Goal: Task Accomplishment & Management: Complete application form

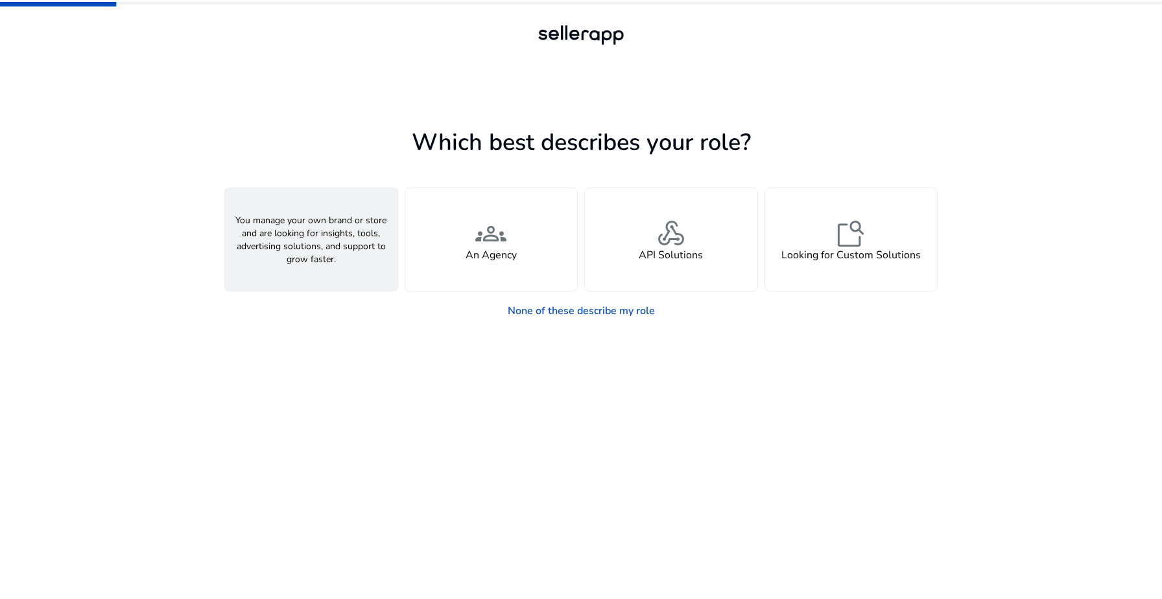
click at [293, 227] on div "person A Seller" at bounding box center [311, 239] width 172 height 102
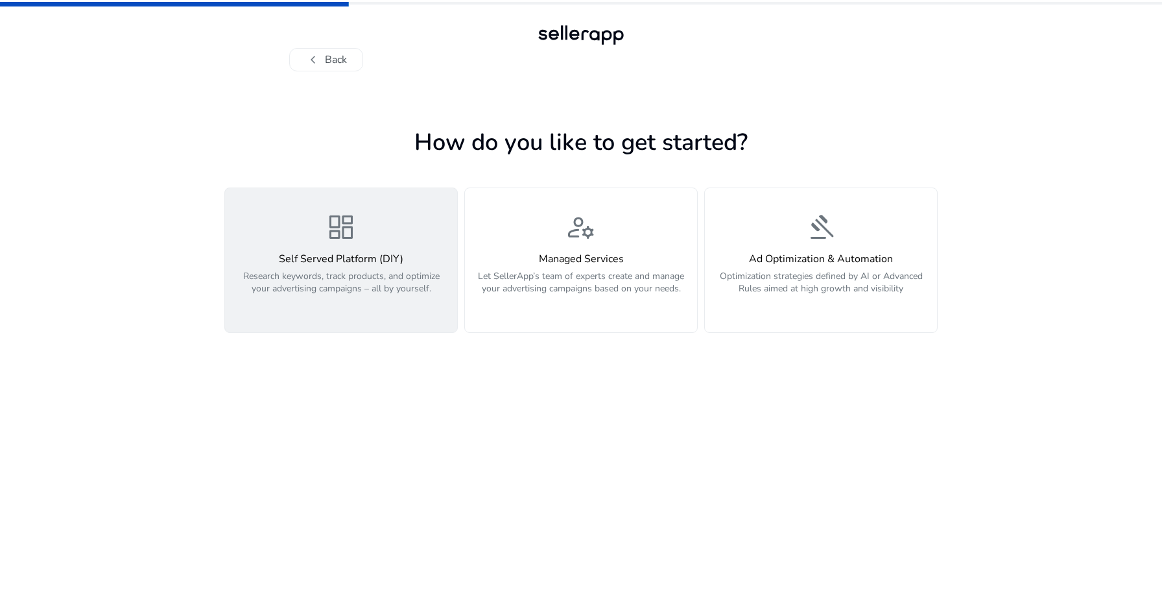
click at [398, 278] on p "Research keywords, track products, and optimize your advertising campaigns – al…" at bounding box center [341, 289] width 217 height 39
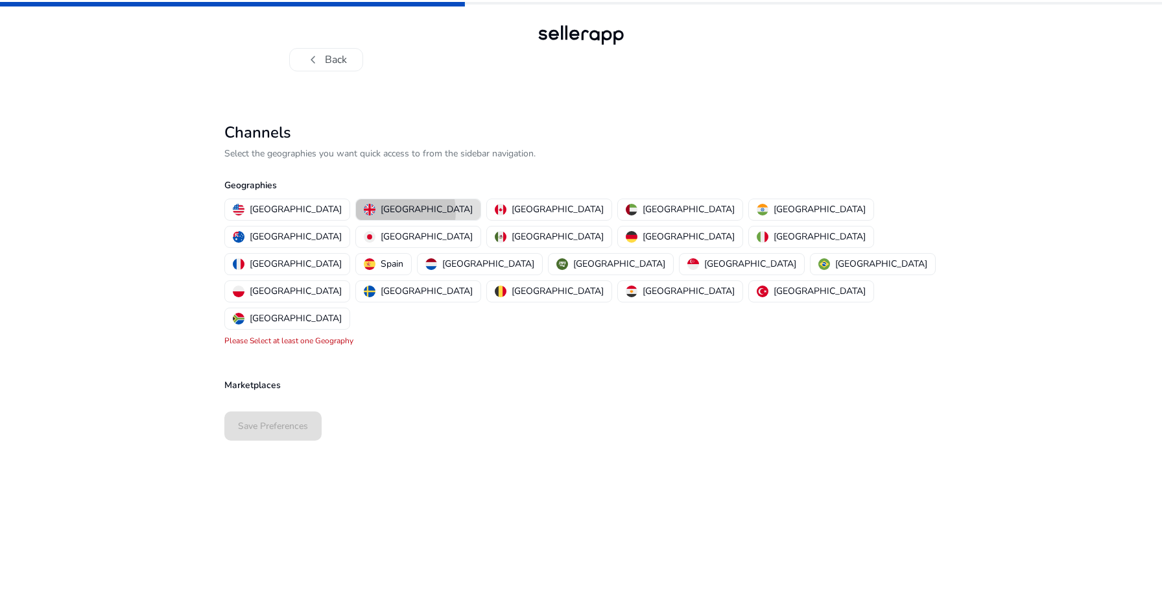
click at [381, 211] on p "[GEOGRAPHIC_DATA]" at bounding box center [427, 209] width 92 height 14
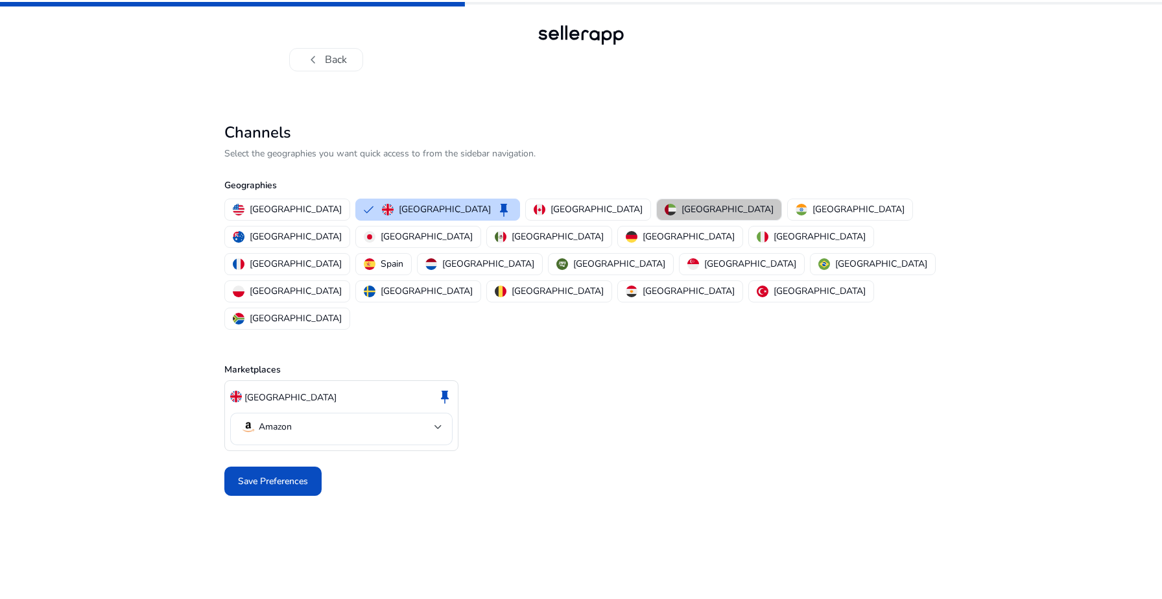
click at [682, 214] on p "[GEOGRAPHIC_DATA]" at bounding box center [728, 209] width 92 height 14
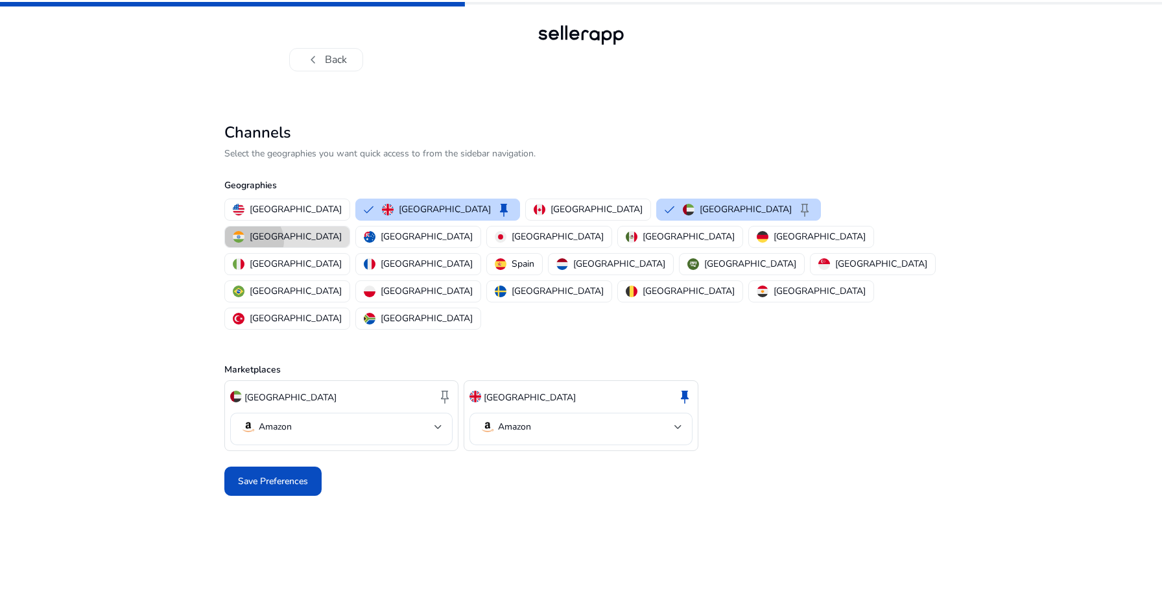
click at [342, 230] on p "[GEOGRAPHIC_DATA]" at bounding box center [296, 237] width 92 height 14
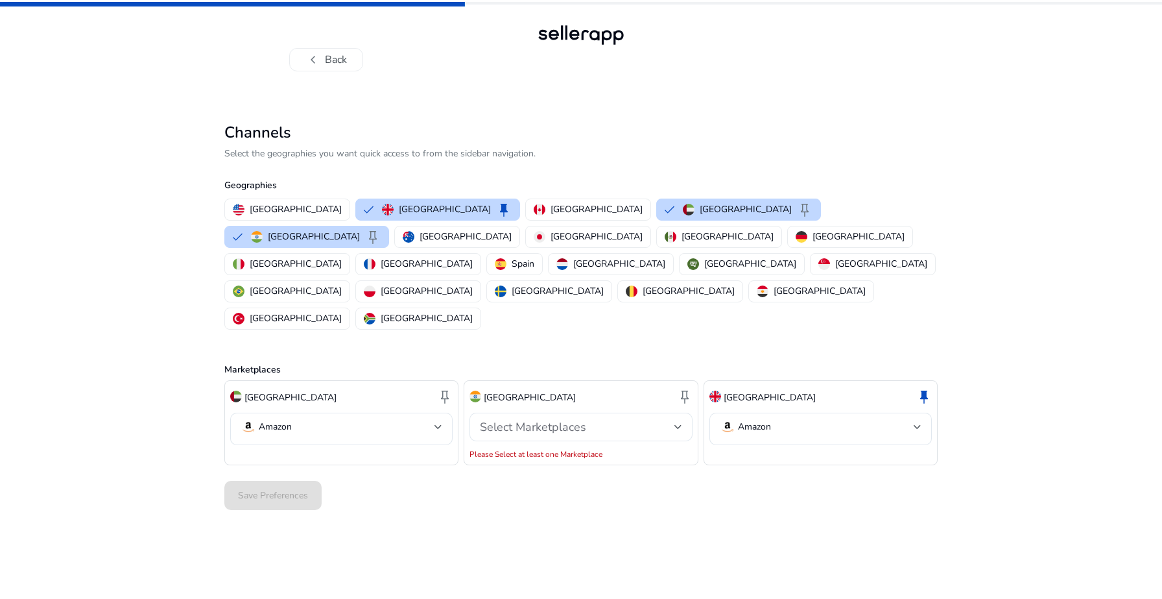
click at [565, 478] on app-marketplace "Channels Select the geographies you want quick access to from the sidebar navig…" at bounding box center [580, 360] width 713 height 475
click at [580, 419] on span "Select Marketplaces" at bounding box center [533, 427] width 106 height 16
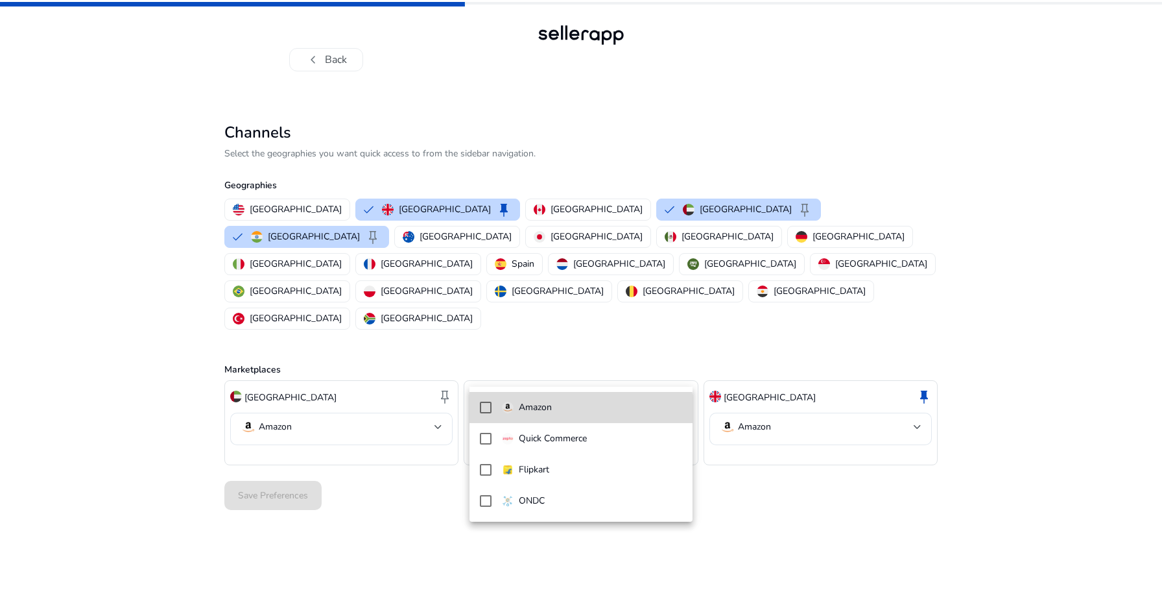
click at [564, 412] on span "Amazon" at bounding box center [592, 407] width 180 height 14
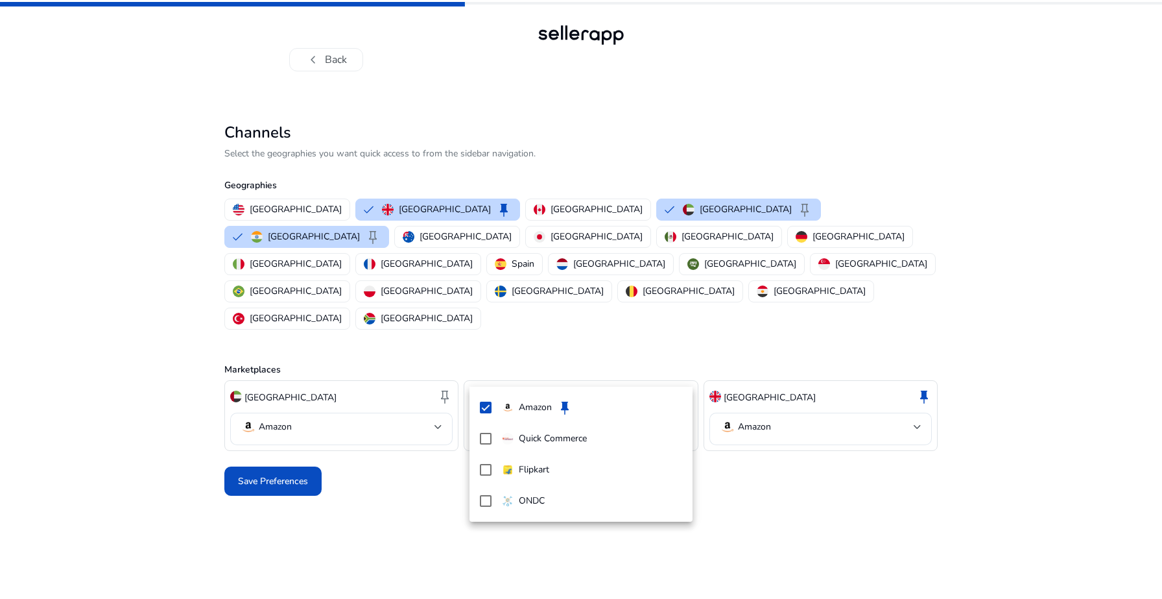
click at [765, 377] on div at bounding box center [581, 299] width 1162 height 599
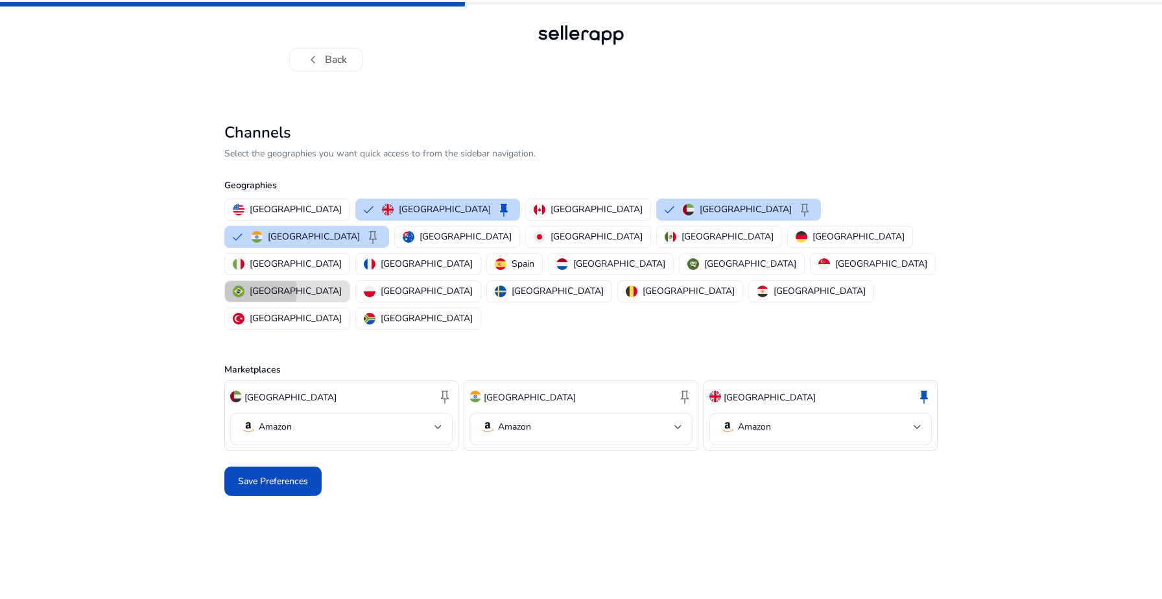
click at [342, 284] on p "[GEOGRAPHIC_DATA]" at bounding box center [296, 291] width 92 height 14
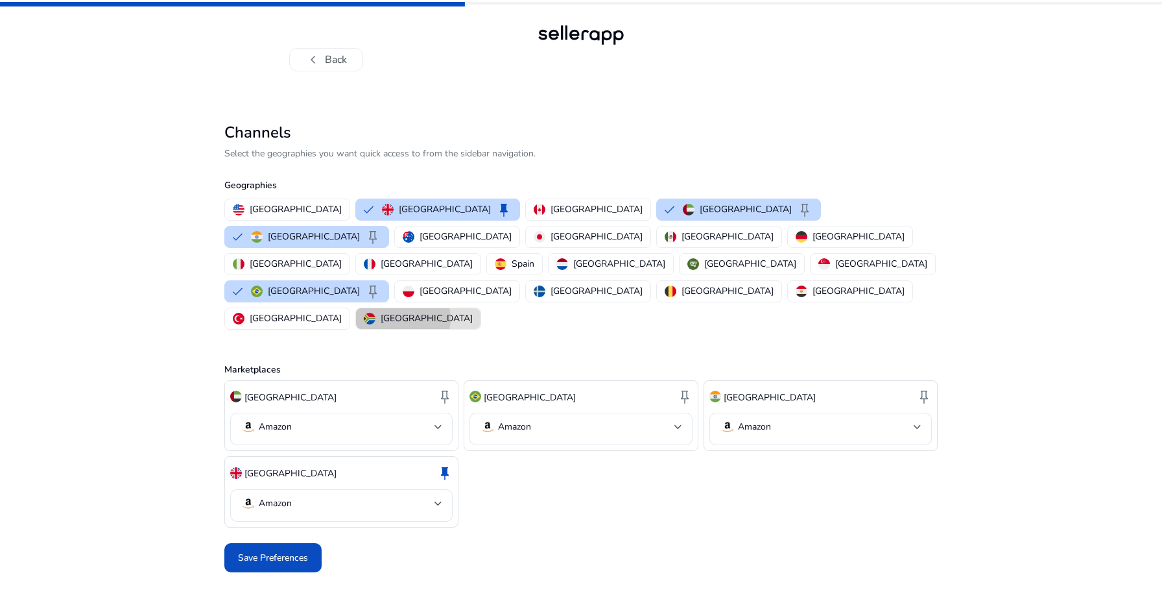
click at [473, 311] on p "[GEOGRAPHIC_DATA]" at bounding box center [427, 318] width 92 height 14
click at [551, 213] on p "[GEOGRAPHIC_DATA]" at bounding box center [597, 209] width 92 height 14
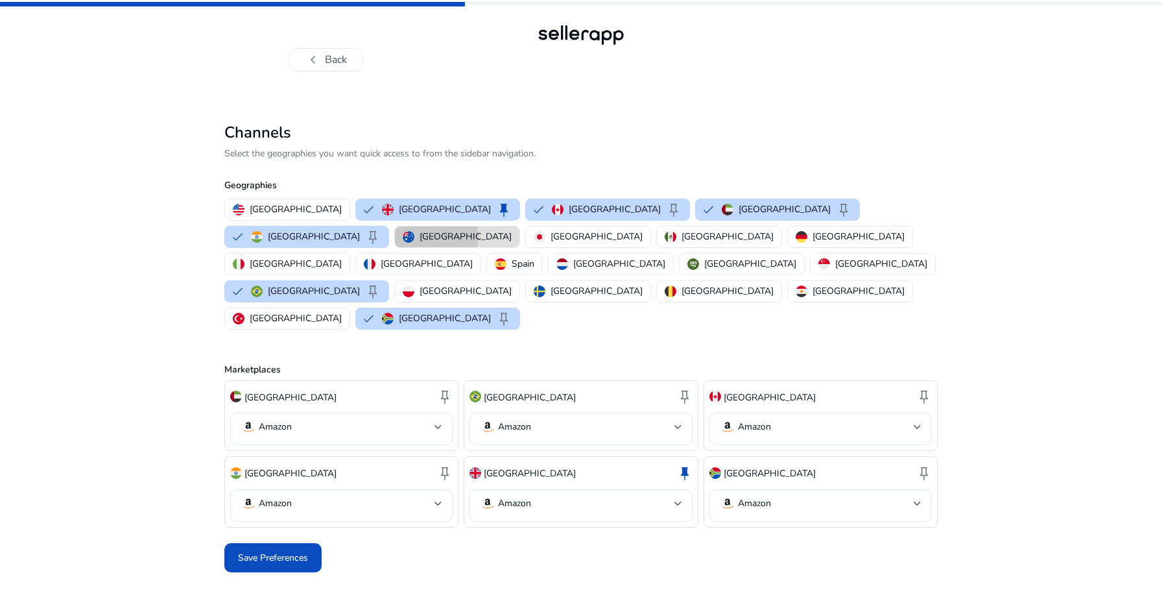
click at [512, 230] on p "[GEOGRAPHIC_DATA]" at bounding box center [466, 237] width 92 height 14
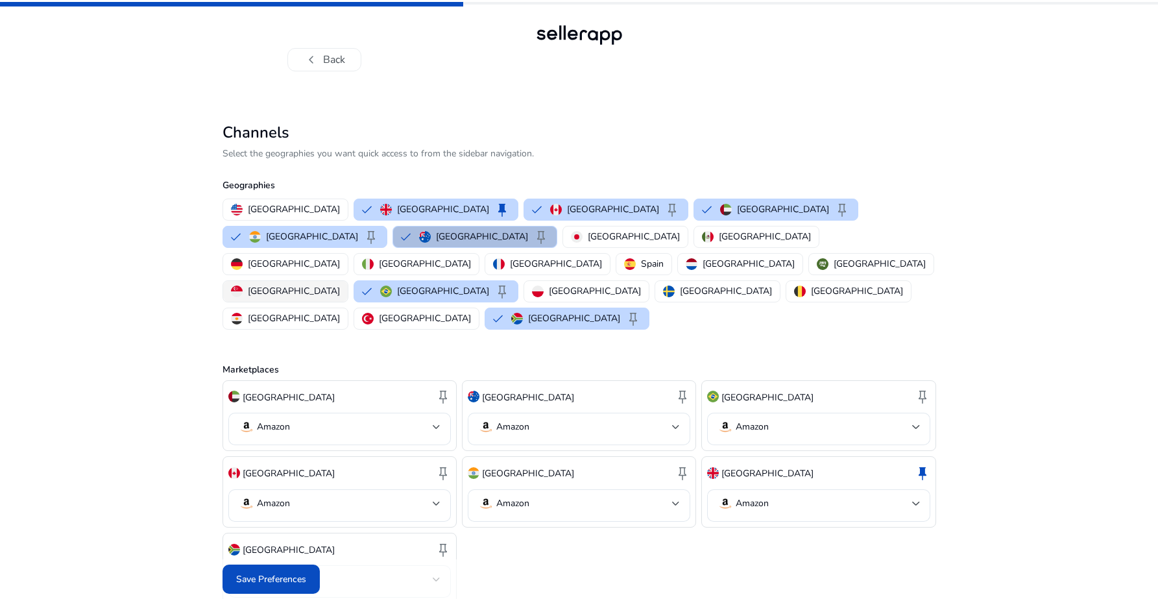
click at [255, 284] on p "[GEOGRAPHIC_DATA]" at bounding box center [294, 291] width 92 height 14
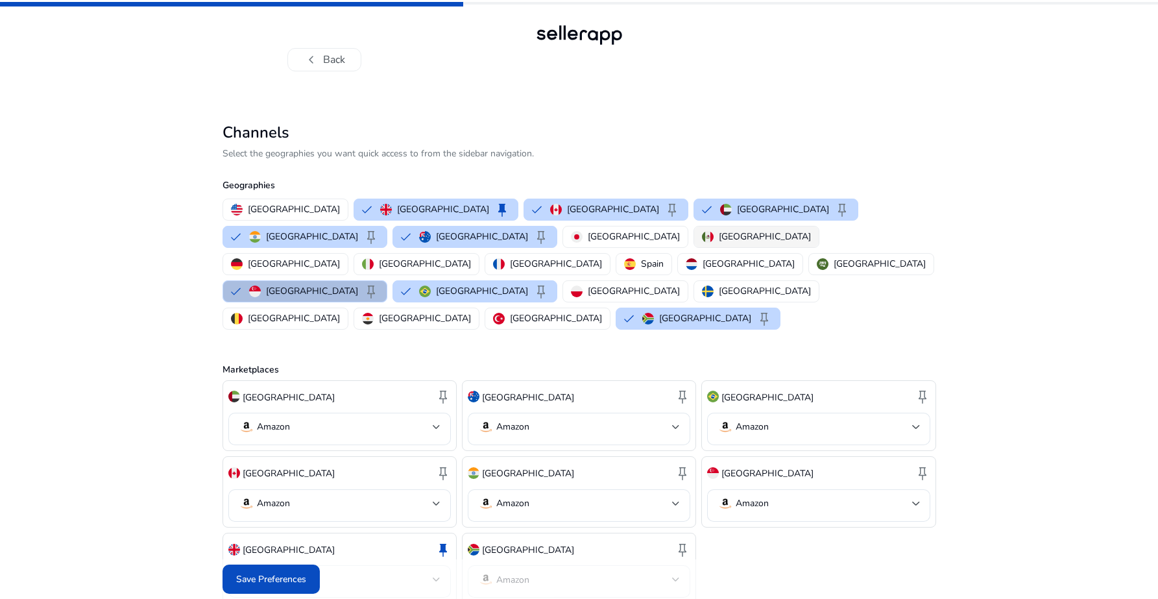
click at [719, 235] on p "[GEOGRAPHIC_DATA]" at bounding box center [765, 237] width 92 height 14
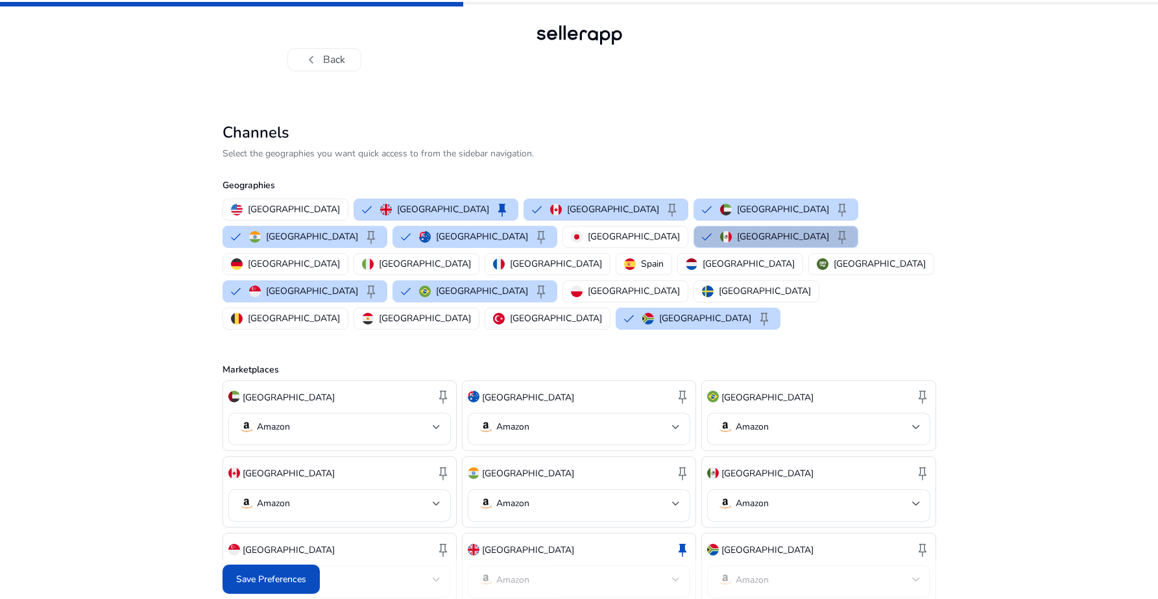
scroll to position [27, 0]
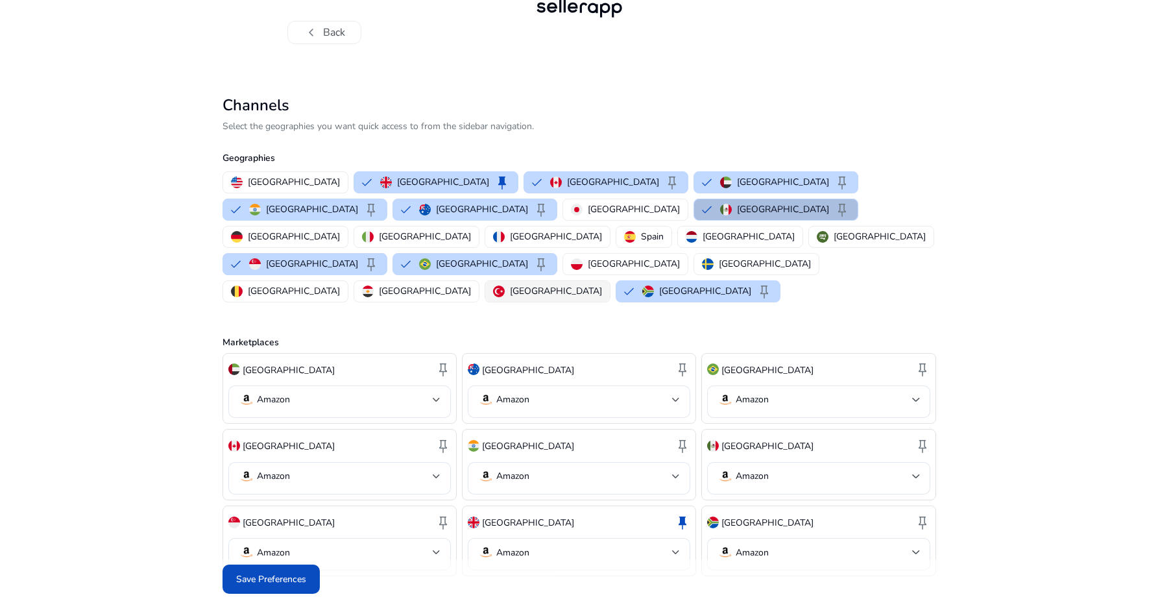
click at [602, 284] on p "[GEOGRAPHIC_DATA]" at bounding box center [556, 291] width 92 height 14
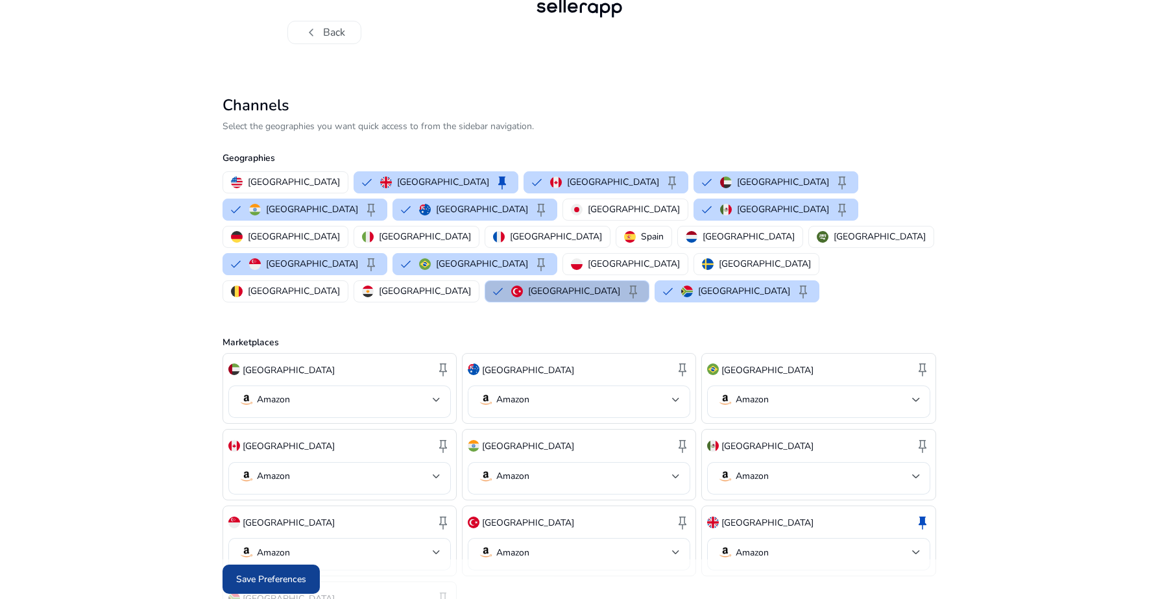
click at [294, 571] on span at bounding box center [270, 579] width 97 height 31
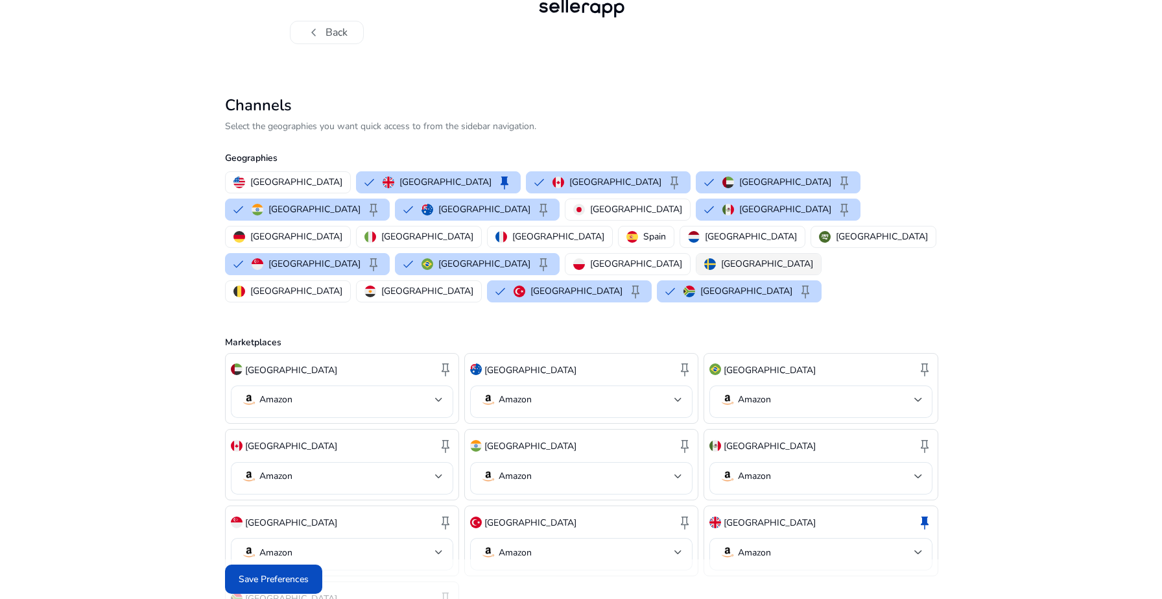
scroll to position [0, 0]
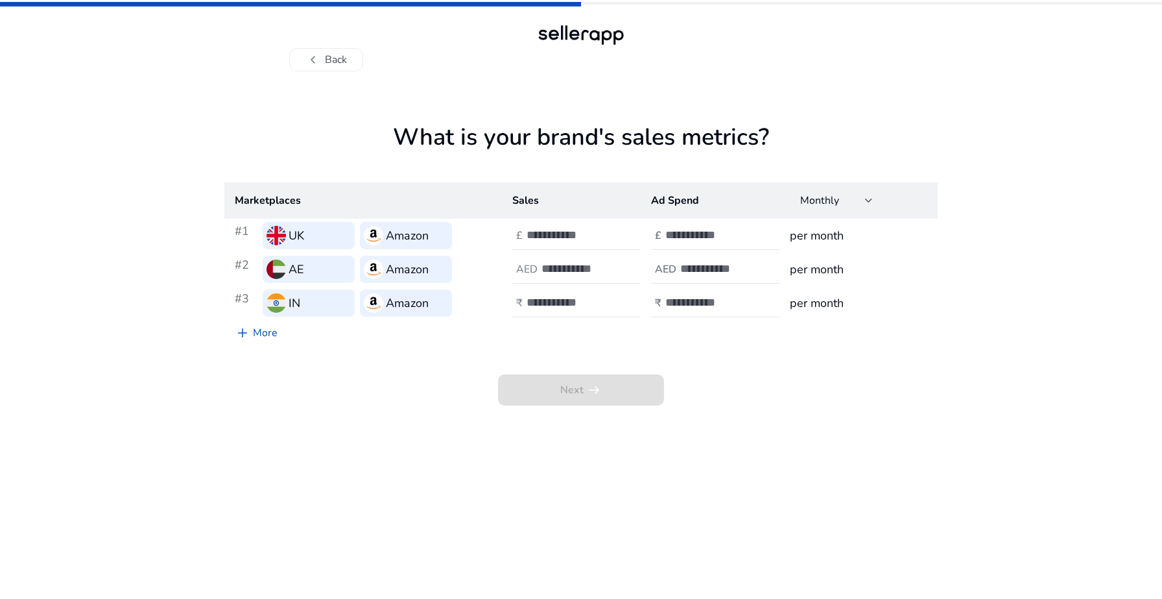
click at [549, 242] on div at bounding box center [585, 235] width 117 height 29
type input "*"
click at [542, 274] on input "number" at bounding box center [585, 268] width 88 height 14
type input "*"
click at [544, 311] on div at bounding box center [585, 303] width 117 height 29
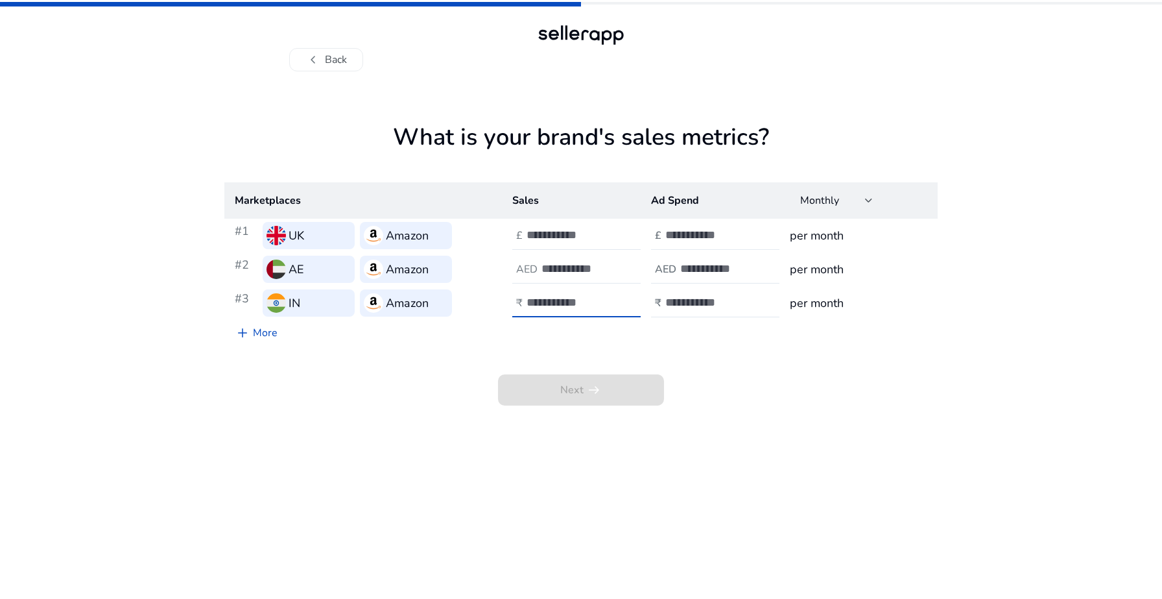
type input "*"
click at [701, 233] on input "number" at bounding box center [709, 235] width 88 height 14
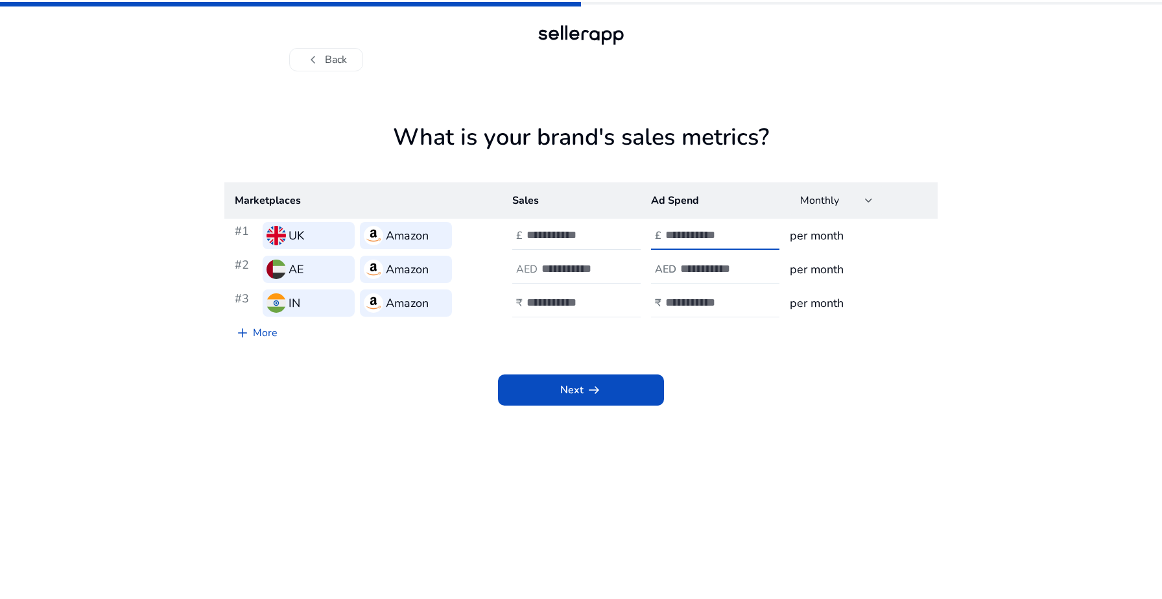
type input "*"
click at [721, 261] on input "number" at bounding box center [724, 268] width 88 height 14
type input "*"
click at [726, 295] on input "number" at bounding box center [709, 302] width 88 height 14
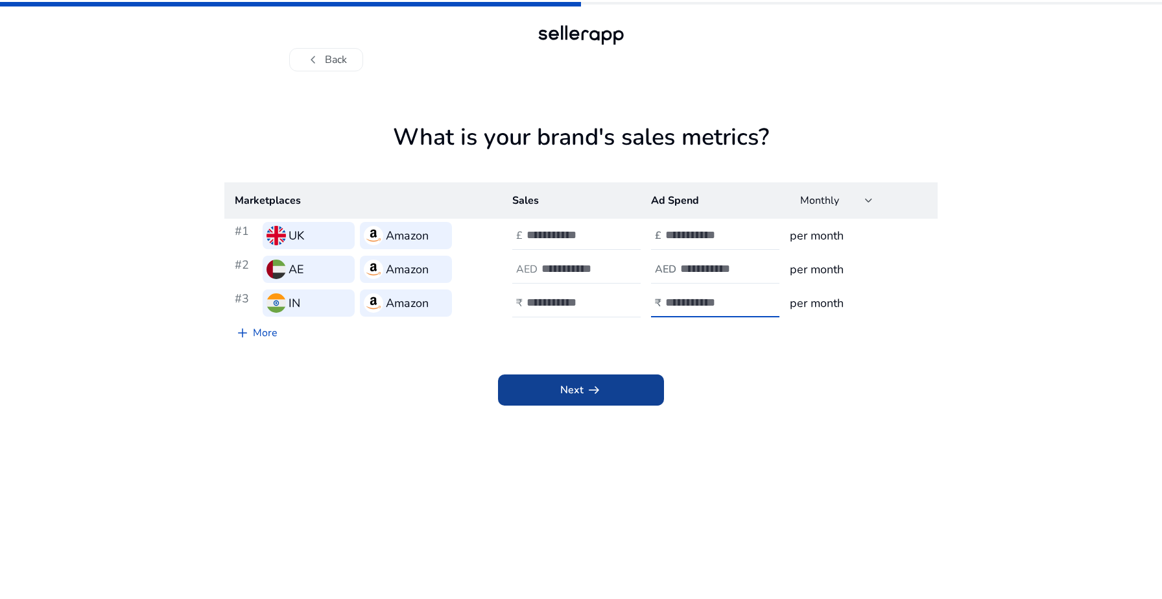
type input "*"
click at [573, 397] on span "Next arrow_right_alt" at bounding box center [581, 390] width 42 height 16
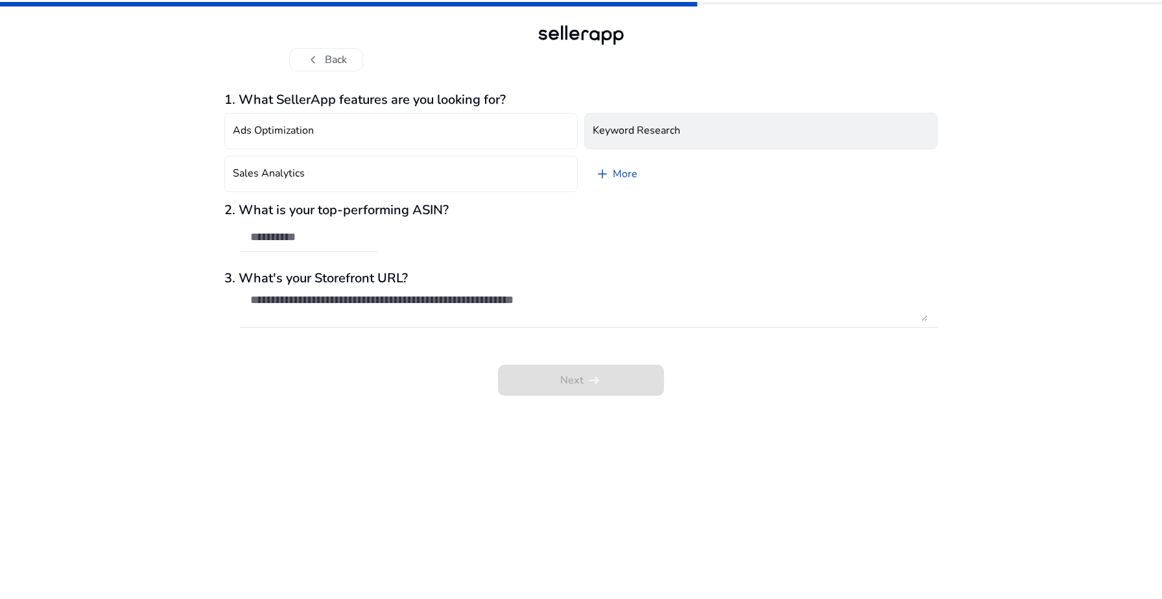
click at [628, 126] on h4 "Keyword Research" at bounding box center [637, 131] width 88 height 12
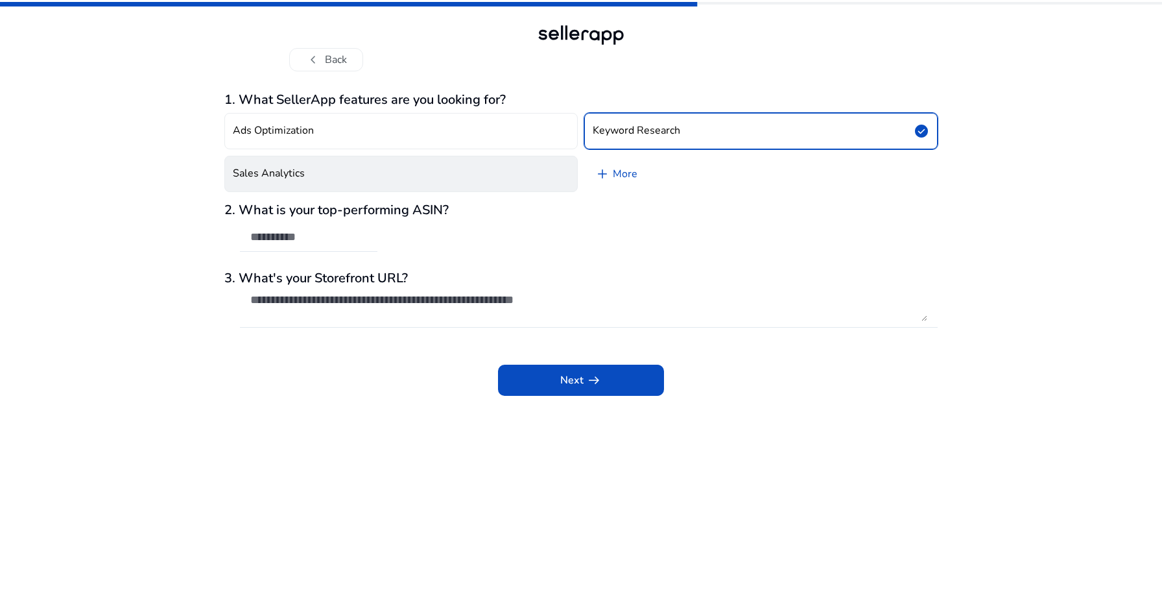
click at [470, 163] on button "Sales Analytics" at bounding box center [400, 174] width 353 height 36
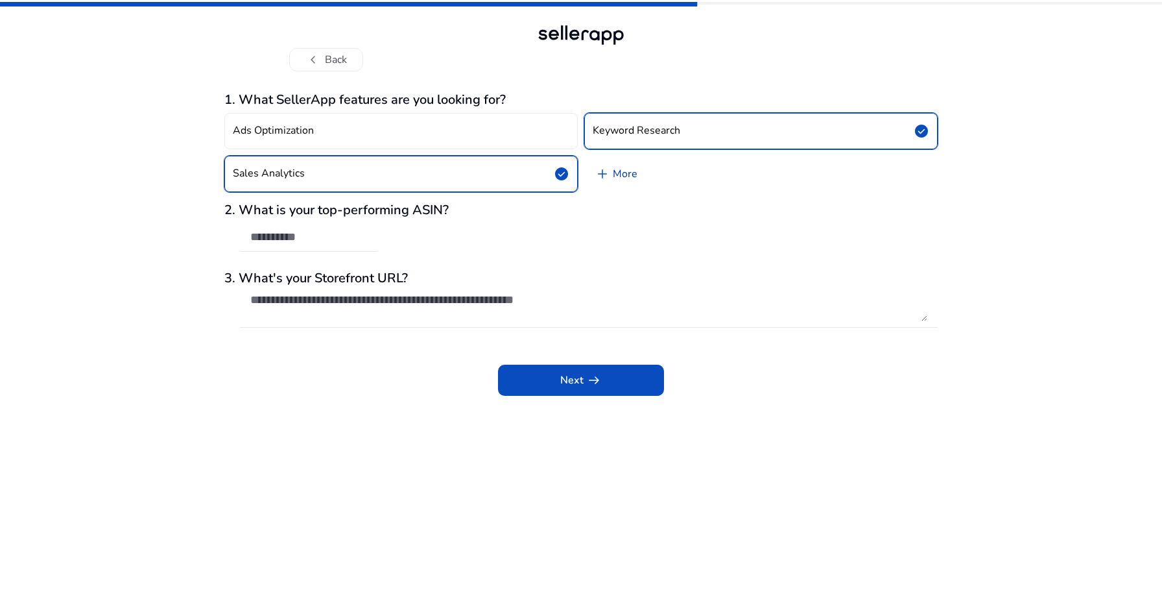
click at [616, 173] on link "add More" at bounding box center [616, 174] width 64 height 36
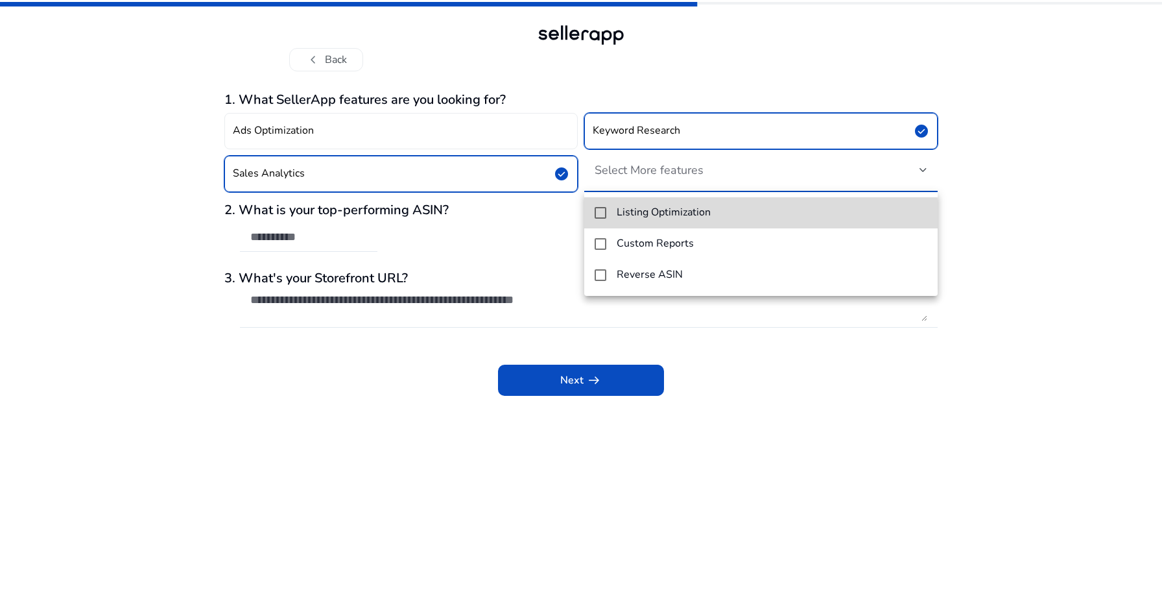
click at [602, 220] on mat-option "Listing Optimization" at bounding box center [760, 212] width 353 height 31
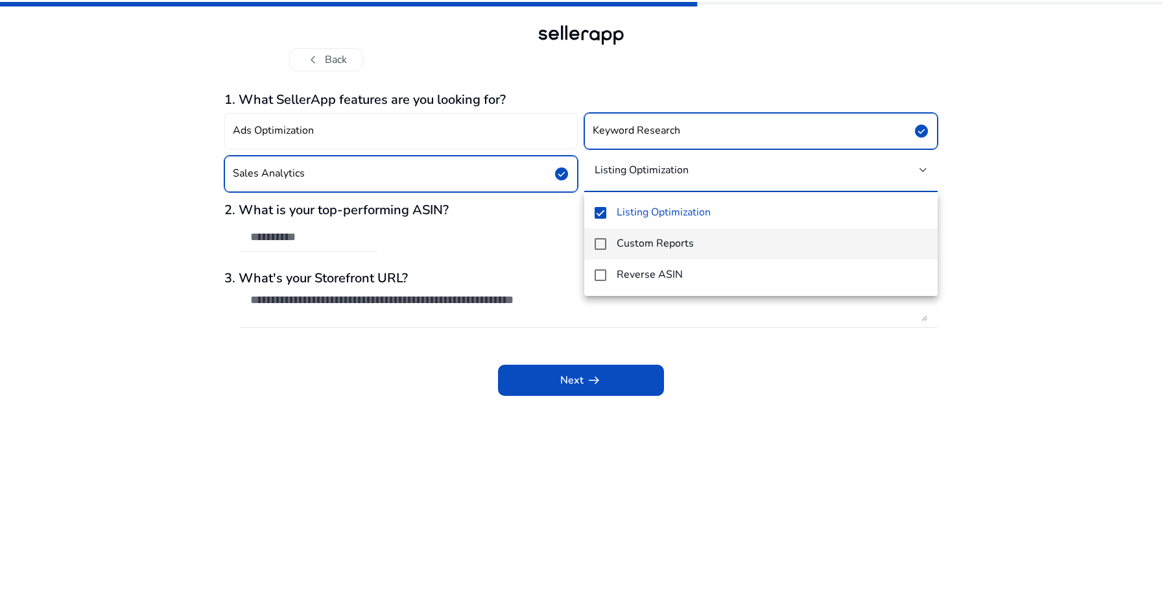
click at [602, 244] on mat-pseudo-checkbox at bounding box center [601, 244] width 12 height 12
click at [371, 387] on div at bounding box center [581, 299] width 1162 height 599
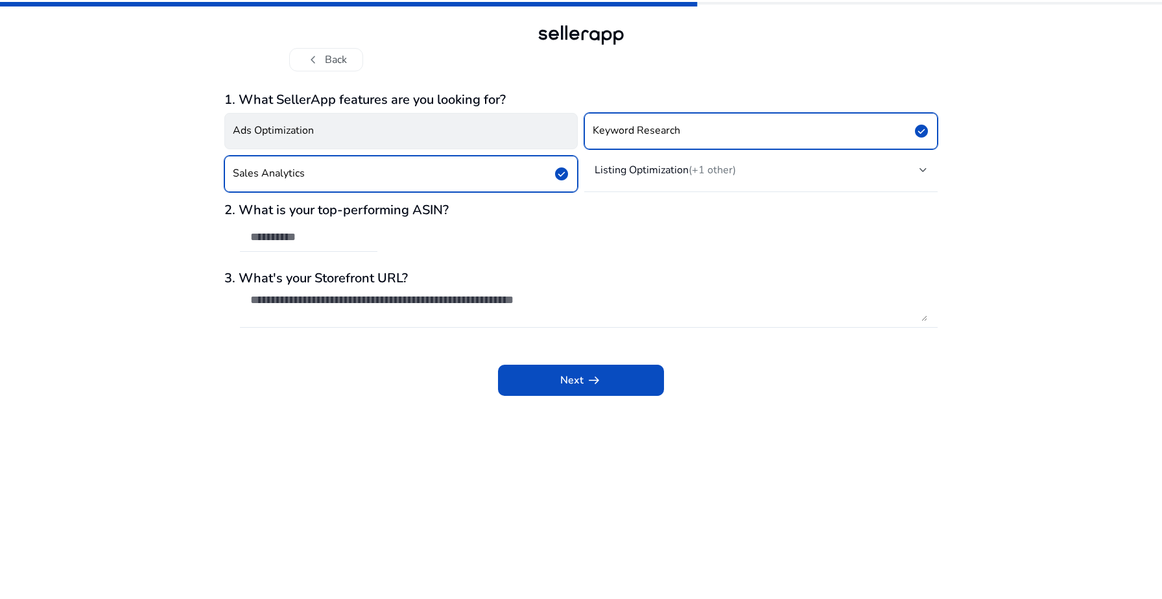
click at [410, 118] on button "Ads Optimization" at bounding box center [400, 131] width 353 height 36
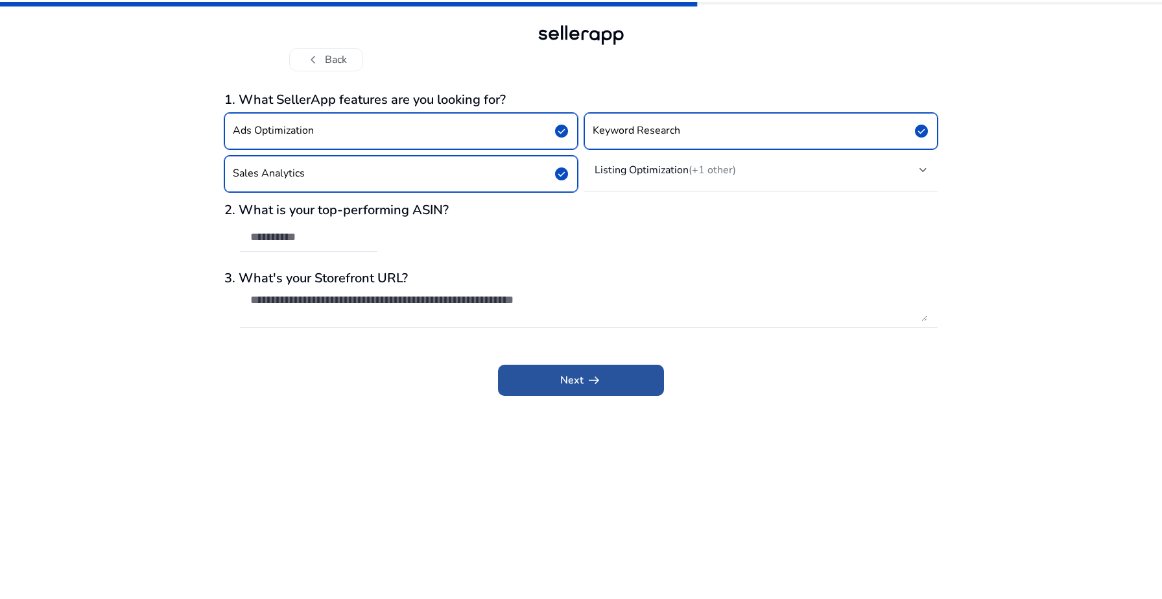
click at [538, 379] on span at bounding box center [581, 379] width 166 height 31
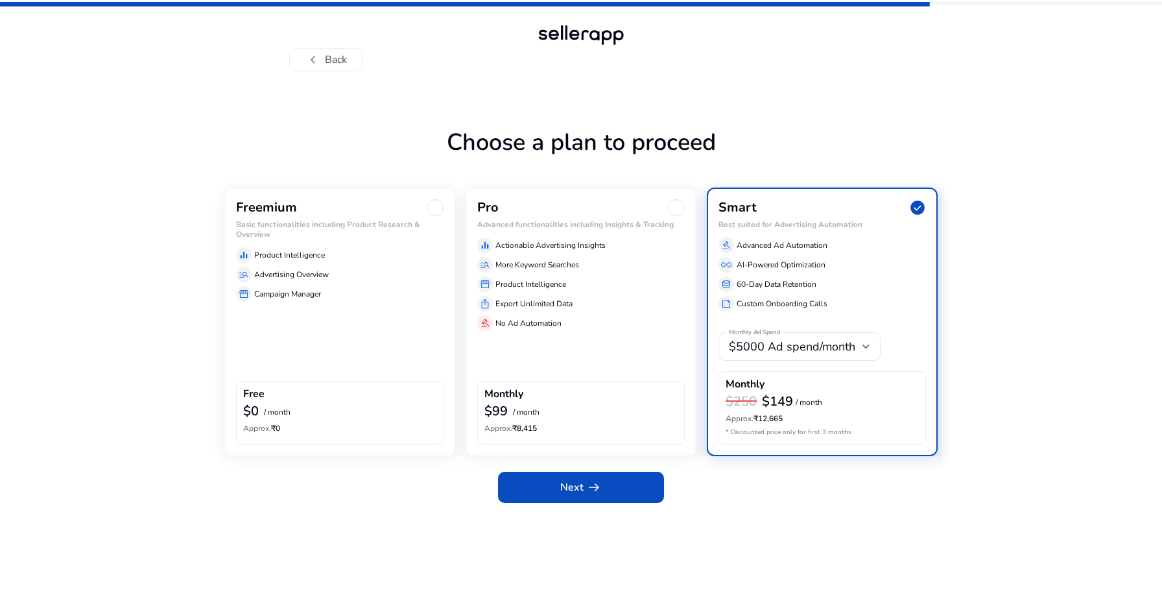
click at [359, 329] on div "Freemium Basic functionalities including Product Research & Overview equalizer …" at bounding box center [339, 321] width 231 height 268
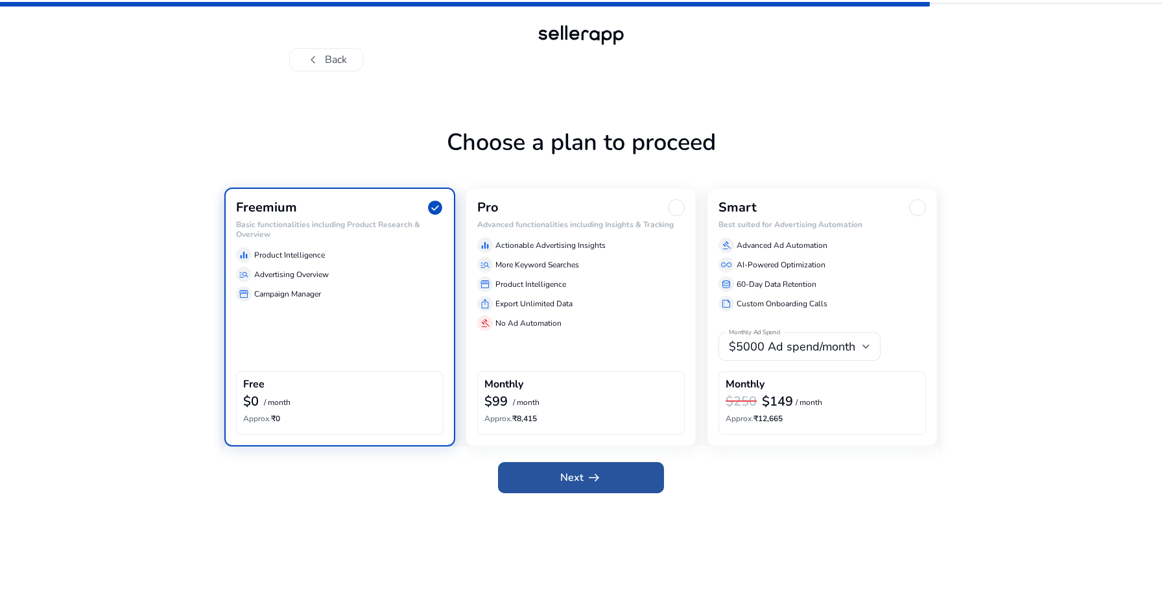
click at [546, 488] on span at bounding box center [581, 477] width 166 height 31
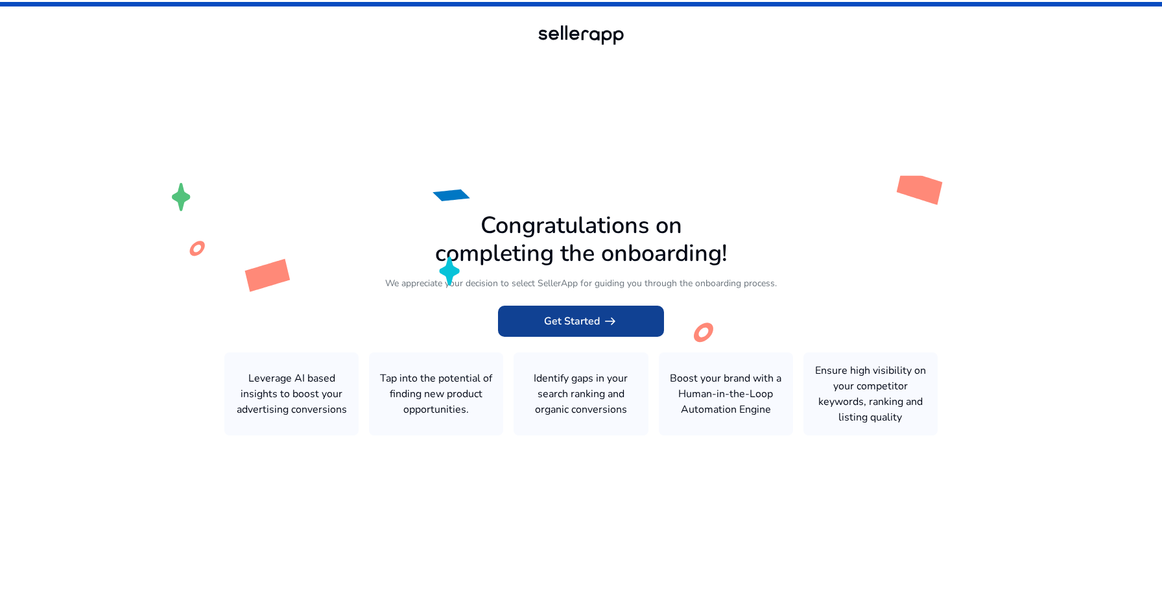
click at [571, 318] on span "Get Started arrow_right_alt" at bounding box center [581, 321] width 74 height 16
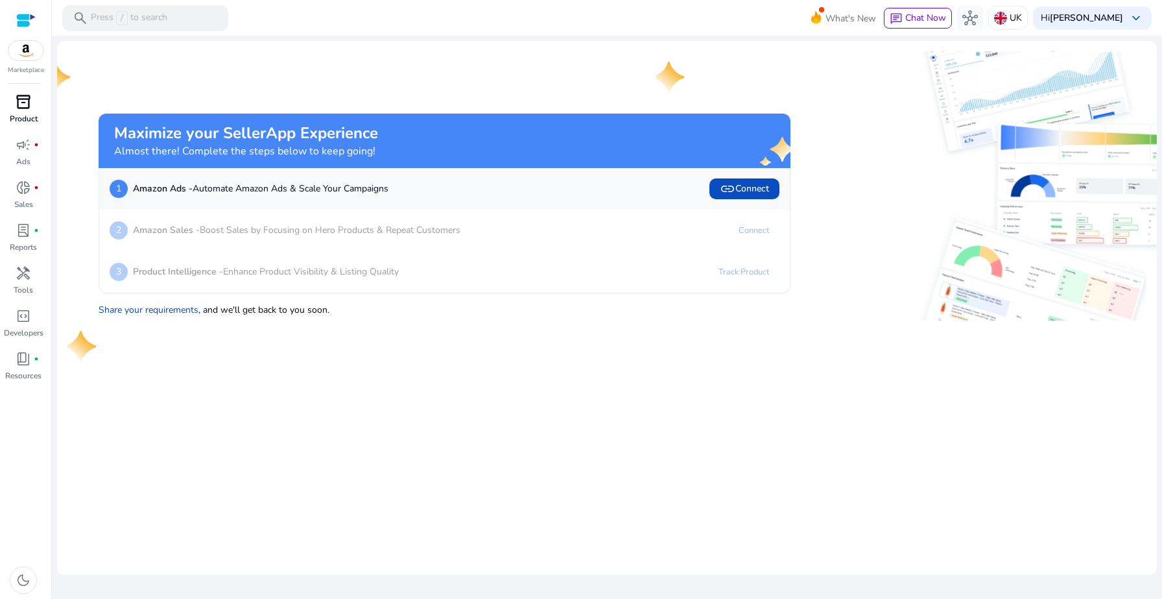
click at [28, 119] on p "Product" at bounding box center [24, 119] width 28 height 12
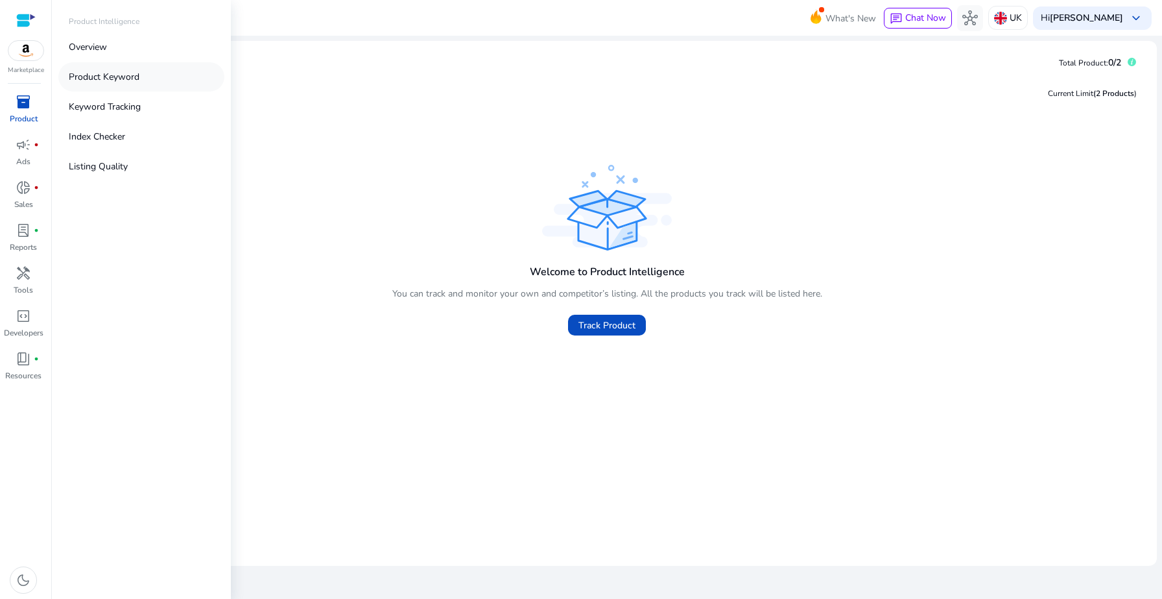
click at [126, 84] on link "Product Keyword" at bounding box center [141, 76] width 166 height 29
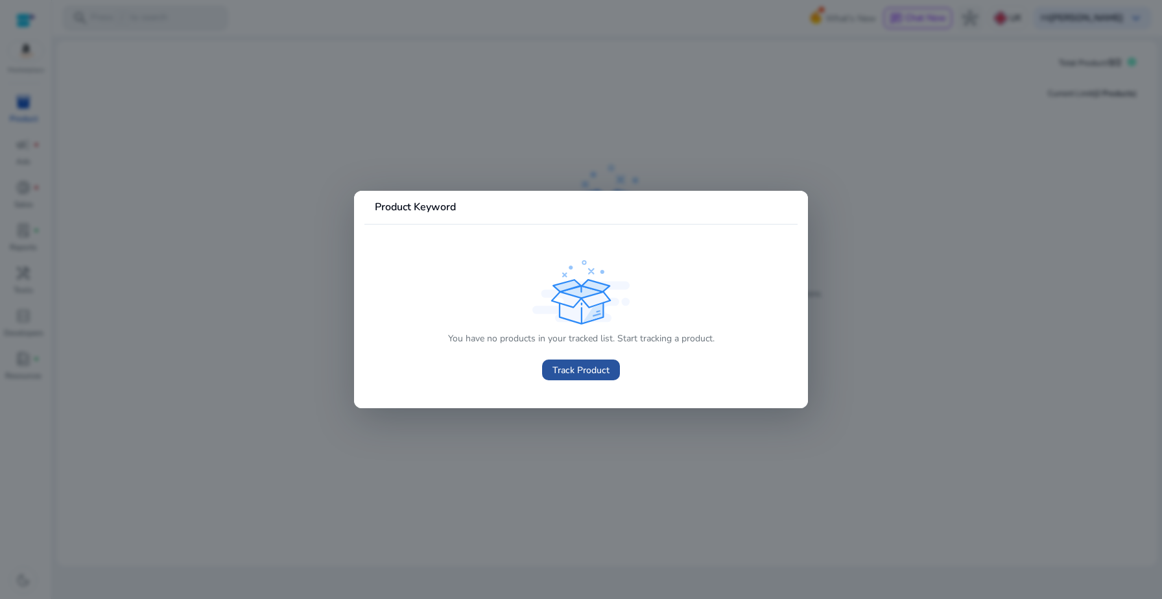
click at [547, 378] on span at bounding box center [581, 369] width 78 height 31
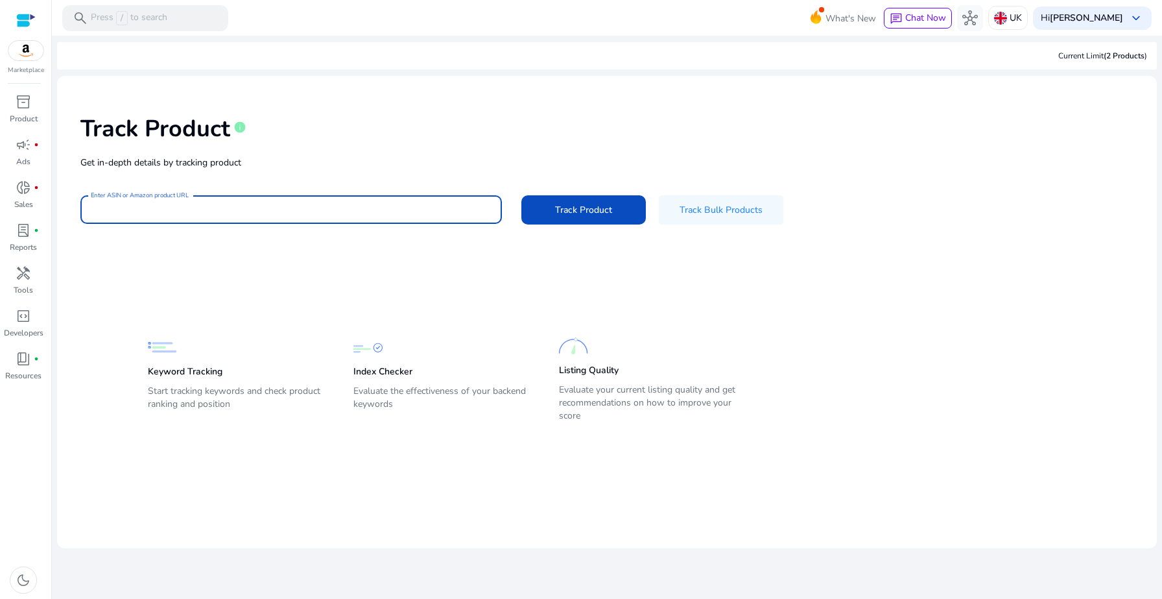
click at [473, 207] on input "Enter ASIN or Amazon product URL" at bounding box center [291, 209] width 401 height 14
type input "*********"
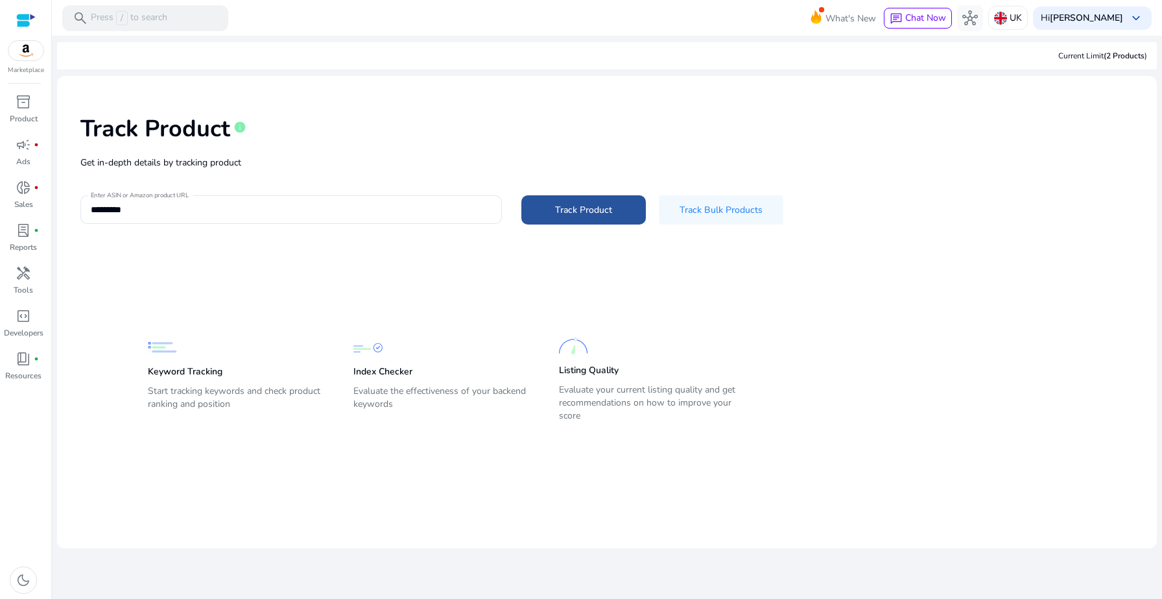
click at [585, 205] on span "Track Product" at bounding box center [583, 210] width 57 height 14
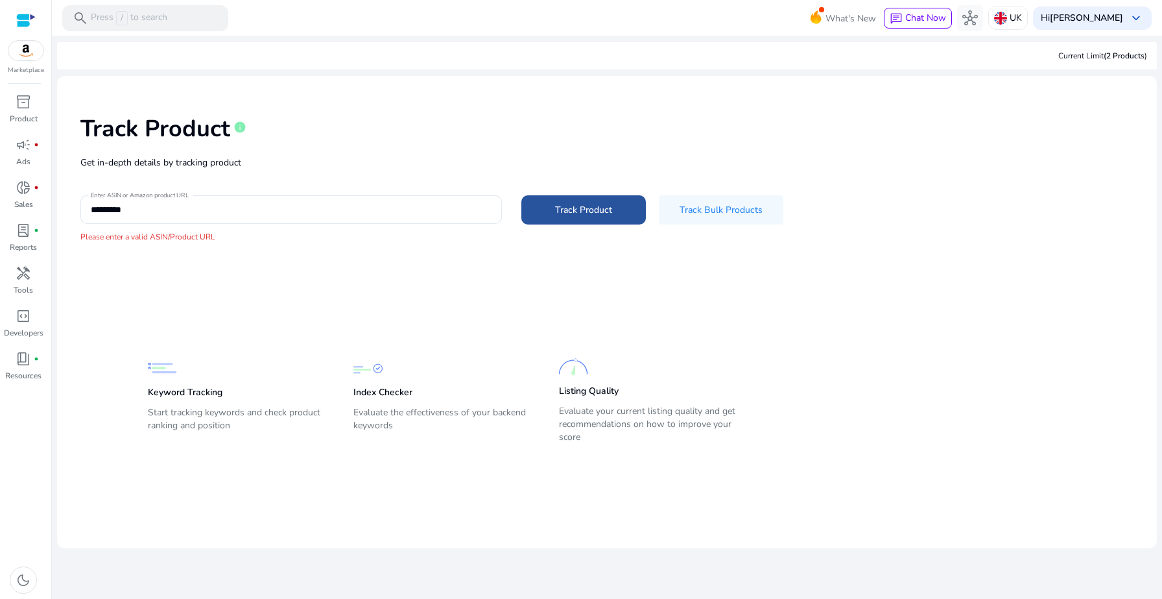
click at [585, 206] on span "Track Product" at bounding box center [583, 210] width 57 height 14
click at [156, 219] on div "*********" at bounding box center [291, 209] width 401 height 29
click at [30, 61] on div "Marketplace" at bounding box center [25, 37] width 51 height 75
click at [29, 62] on div "Marketplace" at bounding box center [25, 37] width 51 height 75
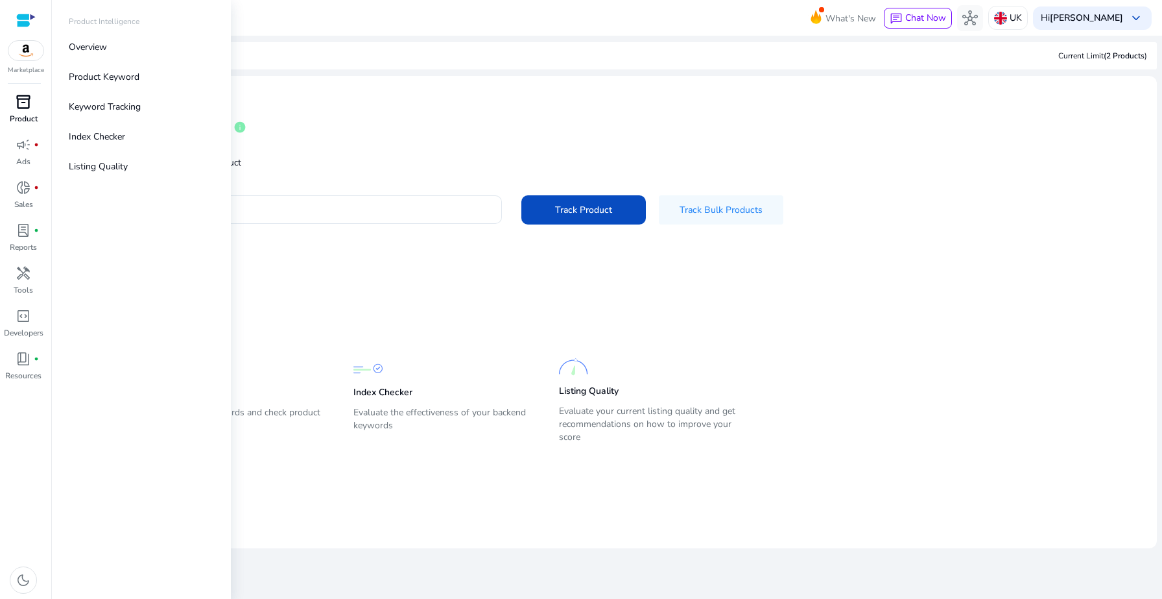
click at [20, 119] on p "Product" at bounding box center [24, 119] width 28 height 12
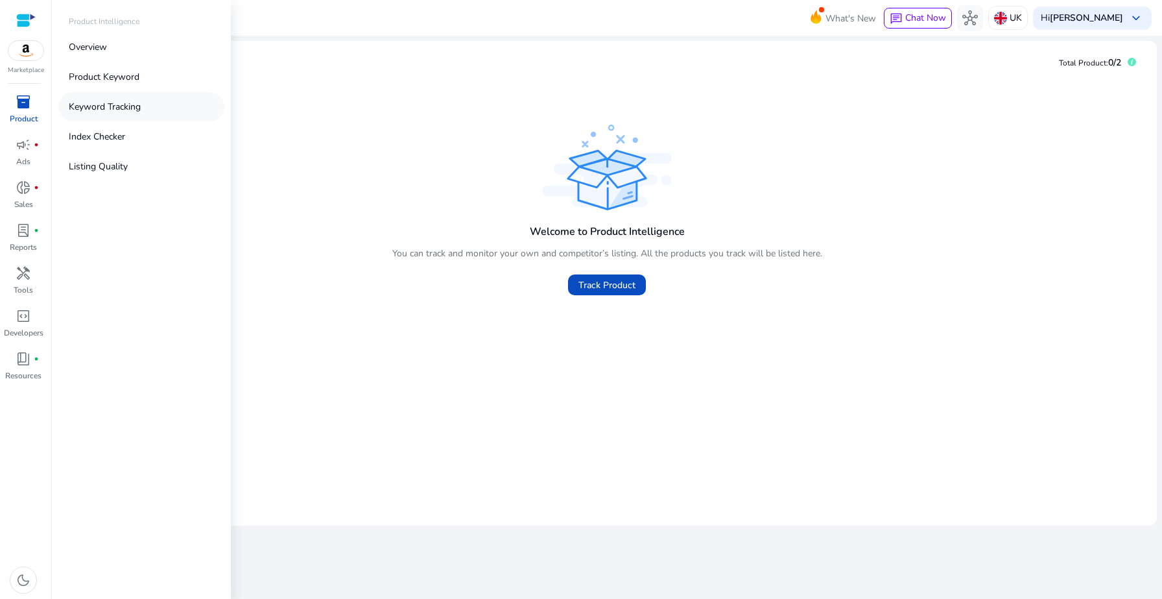
click at [95, 104] on p "Keyword Tracking" at bounding box center [105, 107] width 72 height 14
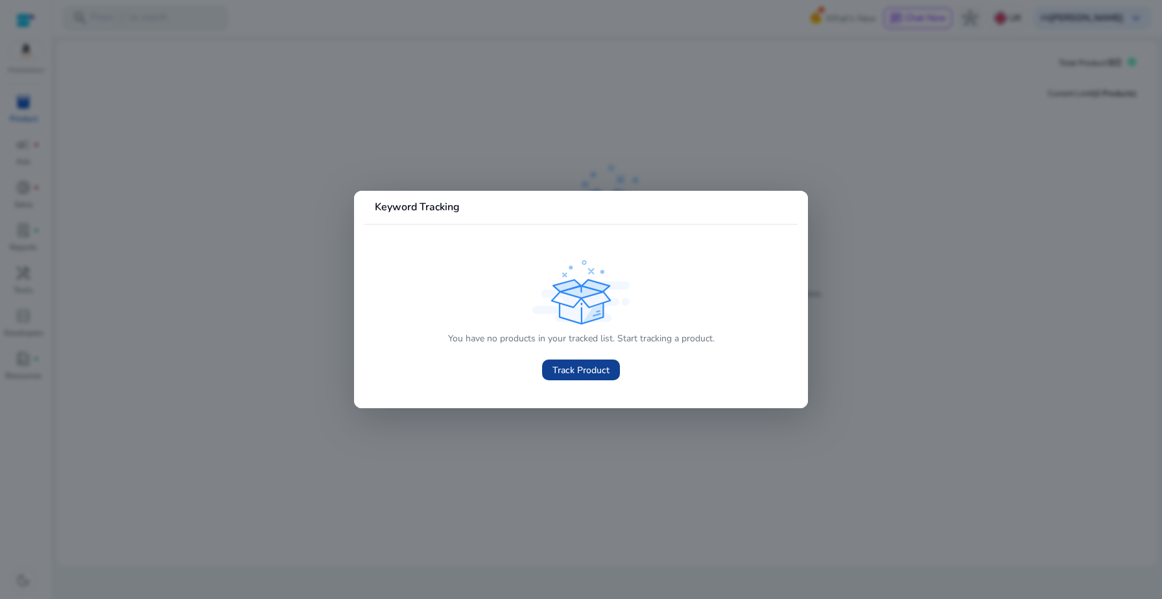
click at [565, 361] on span at bounding box center [581, 369] width 78 height 31
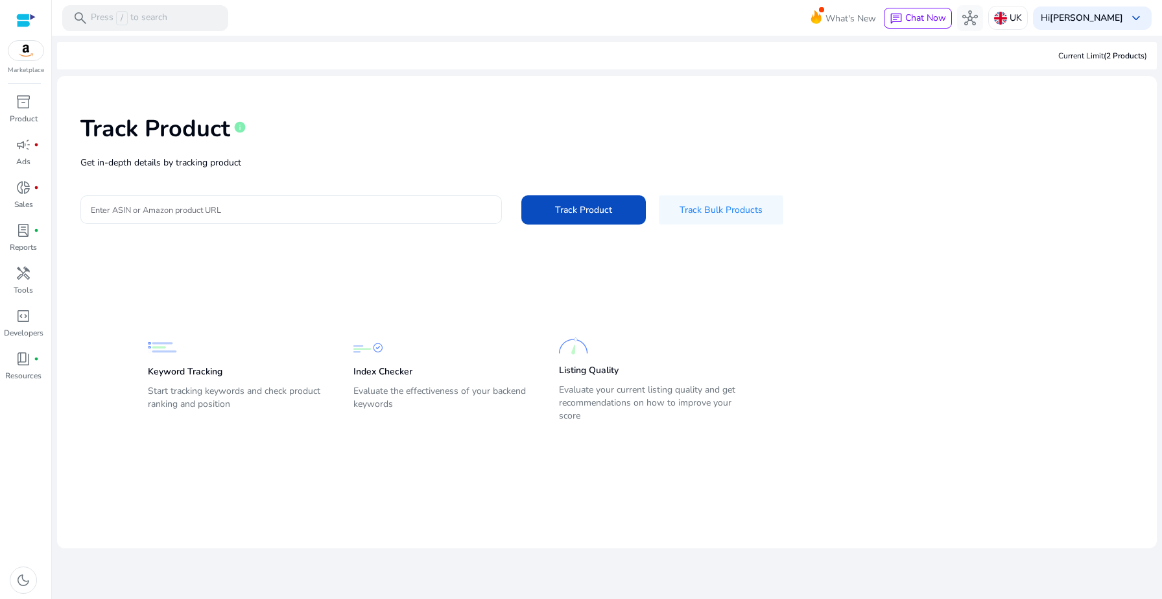
click at [220, 203] on input "Enter ASIN or Amazon product URL" at bounding box center [291, 209] width 401 height 14
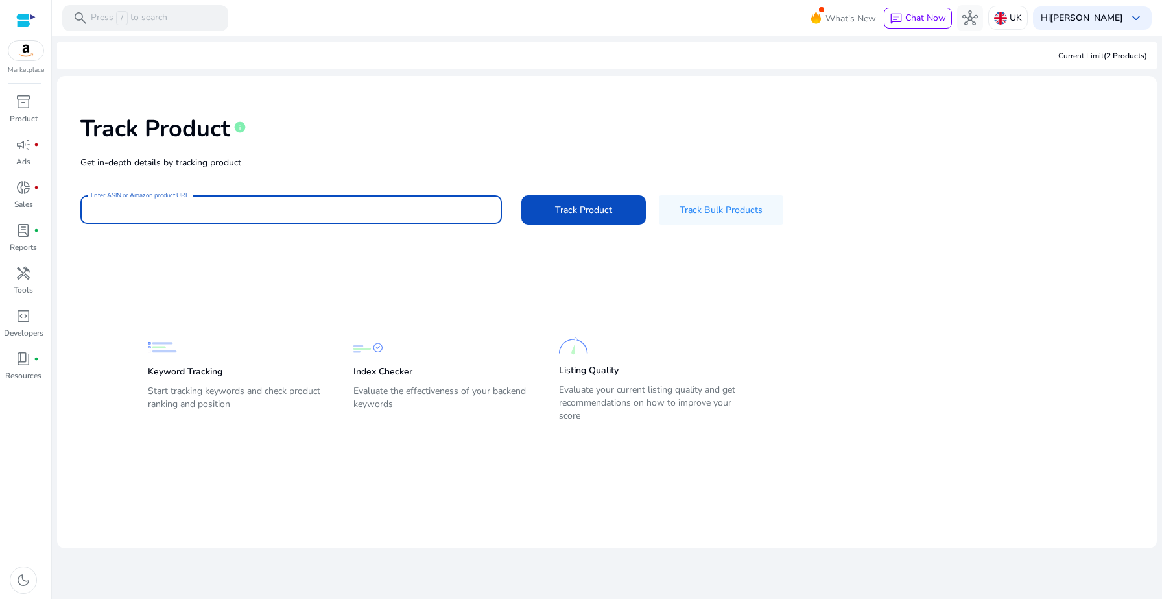
click at [220, 204] on input "Enter ASIN or Amazon product URL" at bounding box center [291, 209] width 401 height 14
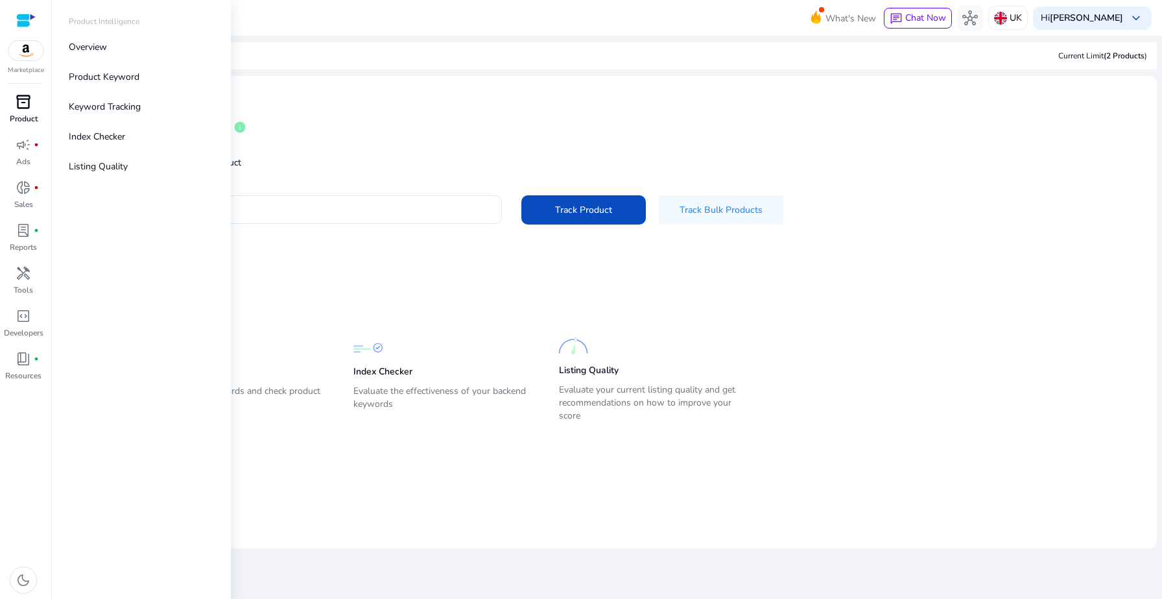
click at [21, 118] on p "Product" at bounding box center [24, 119] width 28 height 12
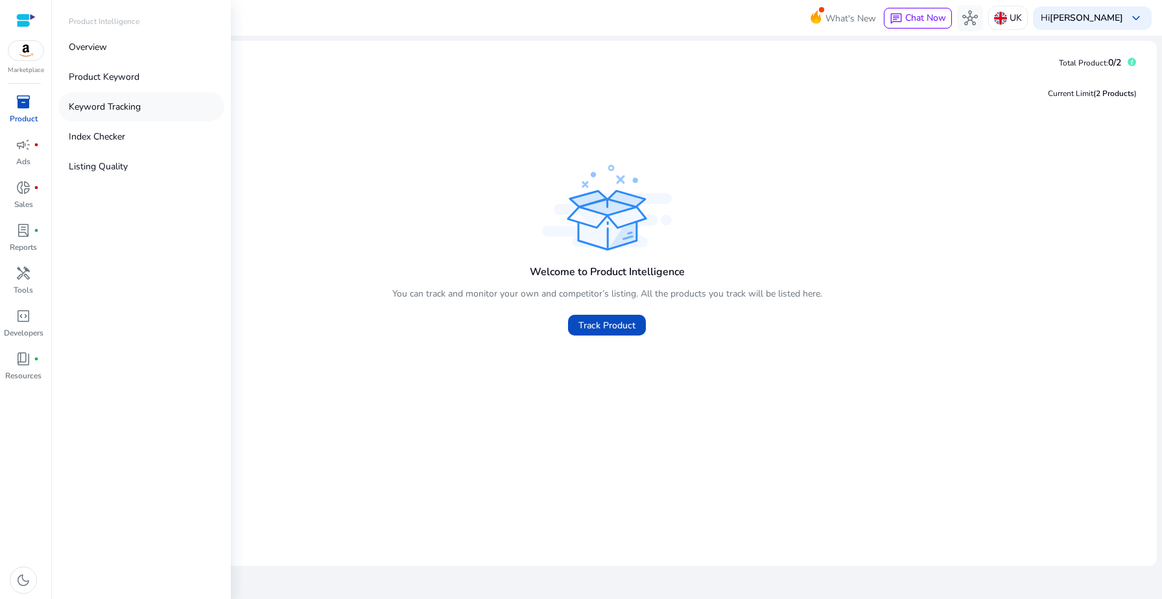
click at [95, 103] on p "Keyword Tracking" at bounding box center [105, 107] width 72 height 14
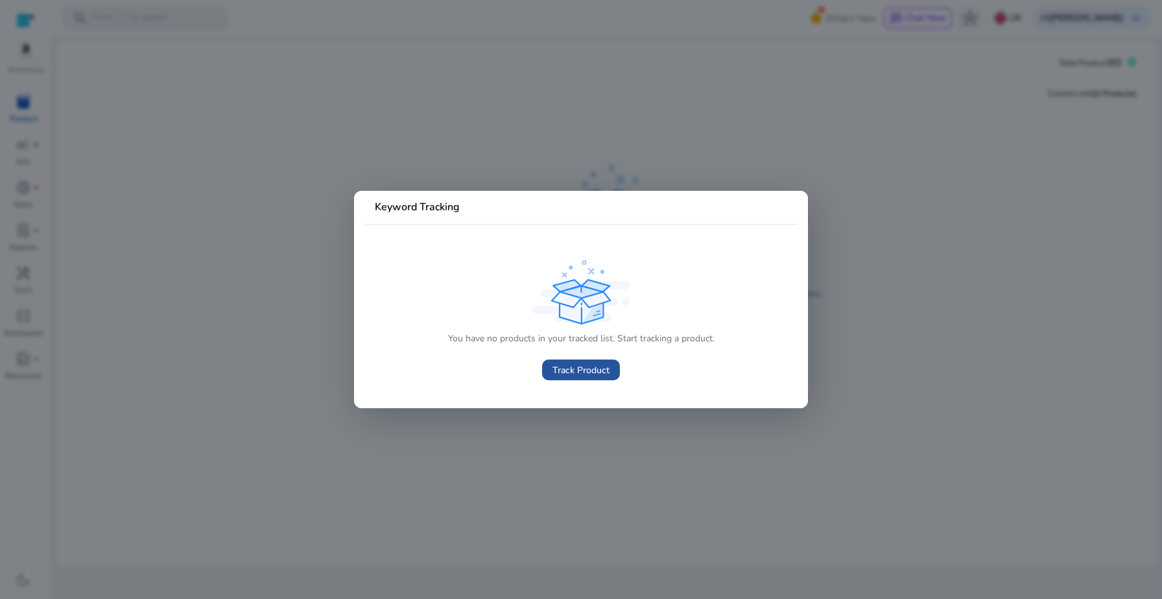
click at [565, 375] on span "Track Product" at bounding box center [581, 370] width 57 height 14
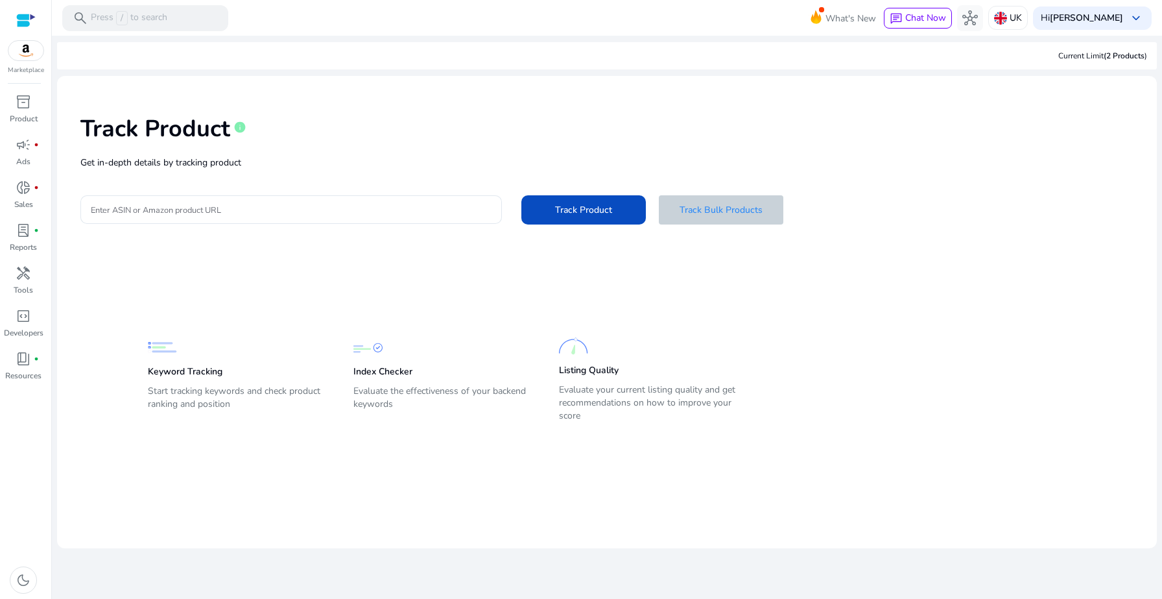
click at [767, 202] on span at bounding box center [721, 209] width 125 height 31
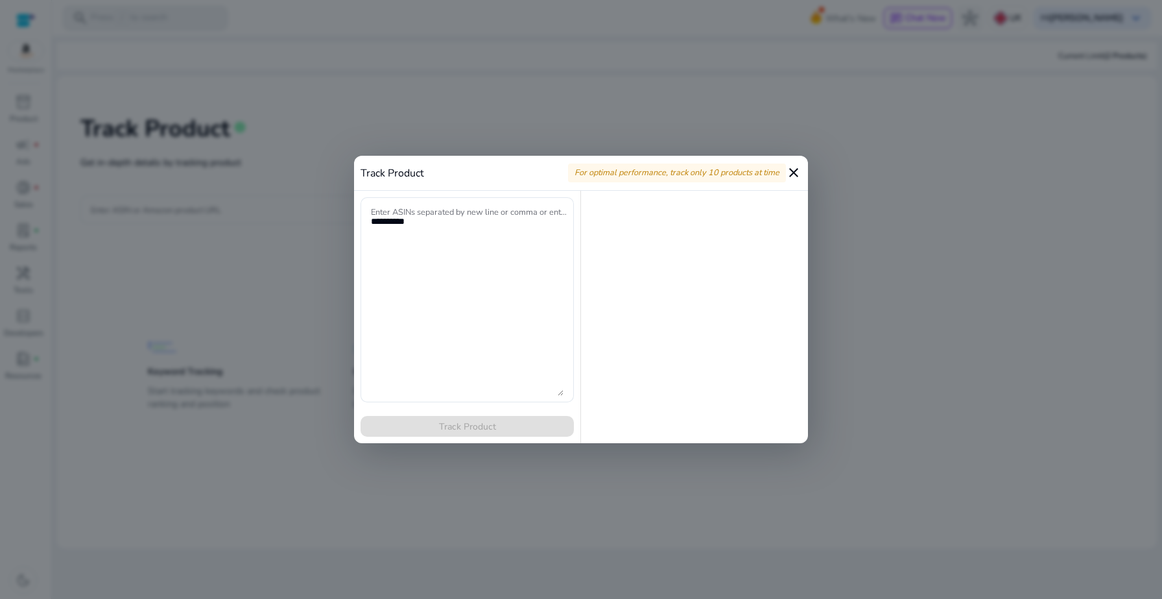
click at [273, 159] on div at bounding box center [581, 299] width 1162 height 599
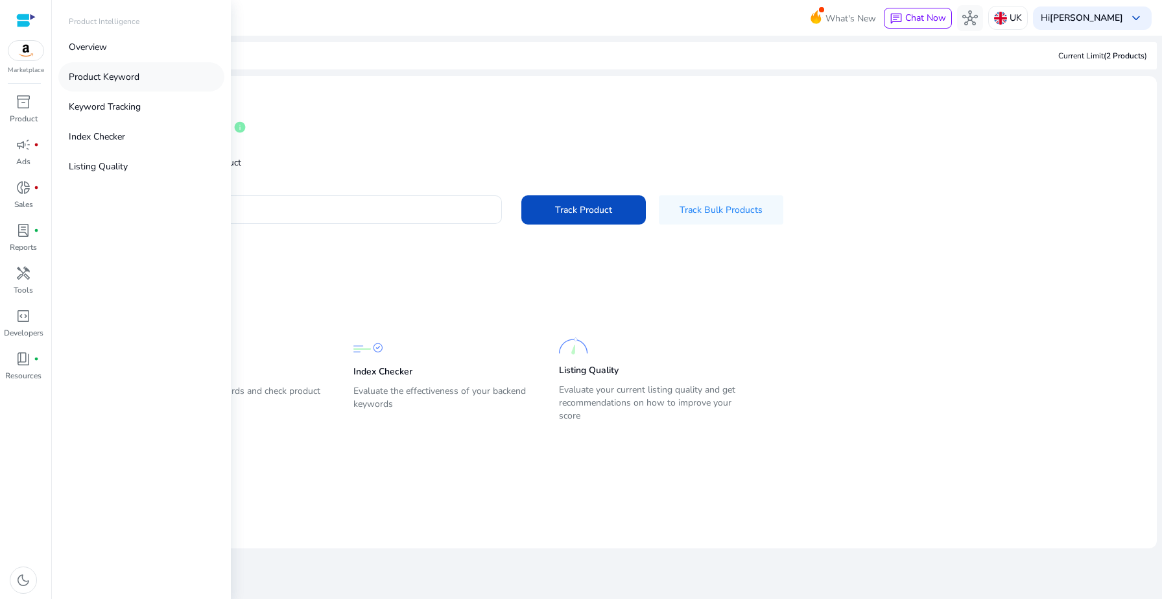
click at [110, 70] on p "Product Keyword" at bounding box center [104, 77] width 71 height 14
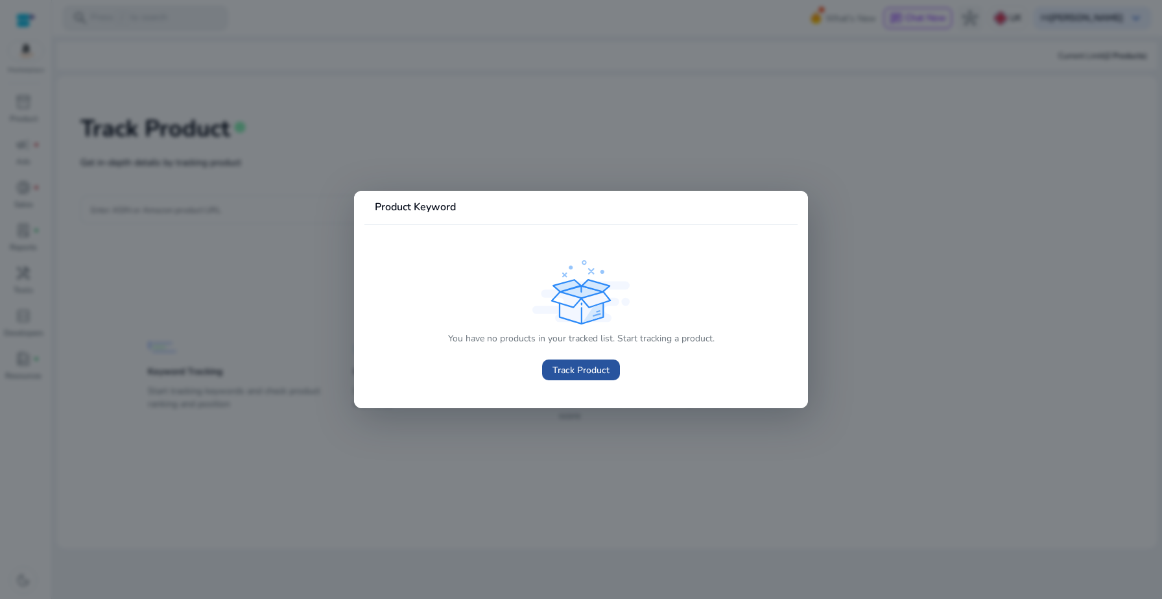
click at [564, 373] on span "Track Product" at bounding box center [581, 370] width 57 height 14
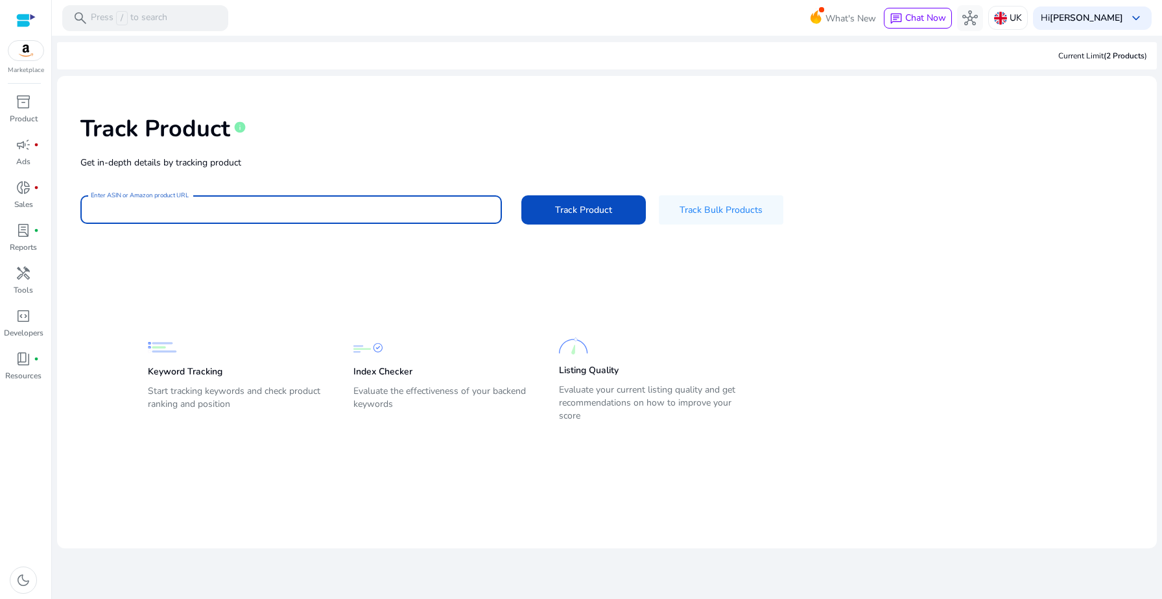
click at [335, 209] on input "Enter ASIN or Amazon product URL" at bounding box center [291, 209] width 401 height 14
type input "*********"
click at [558, 211] on span "Track Product" at bounding box center [583, 210] width 57 height 14
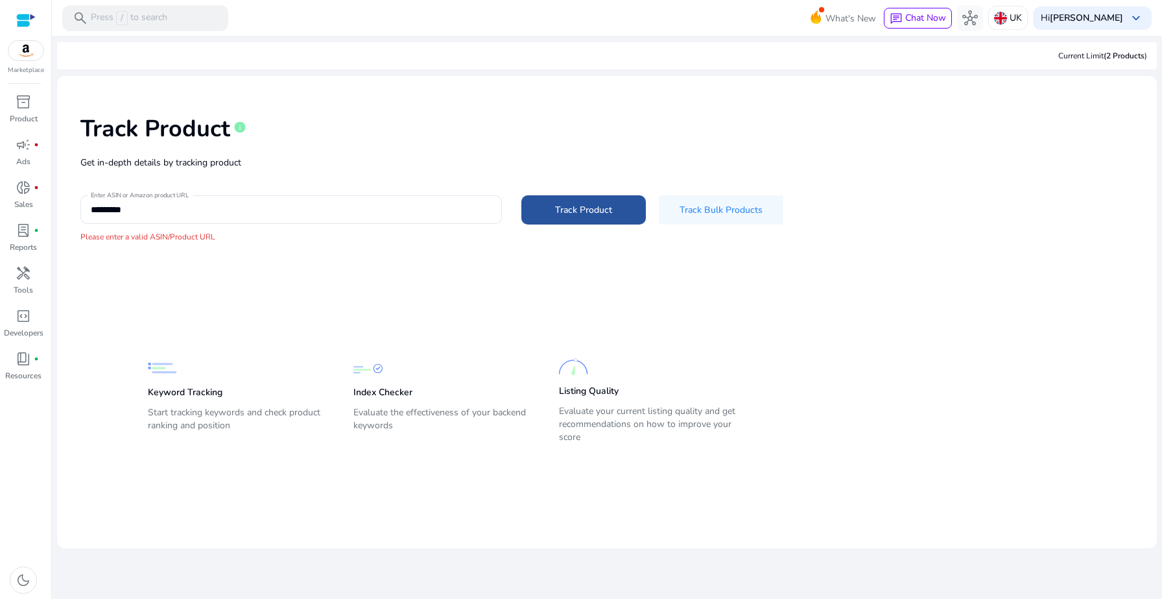
click at [558, 212] on span "Track Product" at bounding box center [583, 210] width 57 height 14
click at [127, 23] on span "/" at bounding box center [122, 18] width 12 height 14
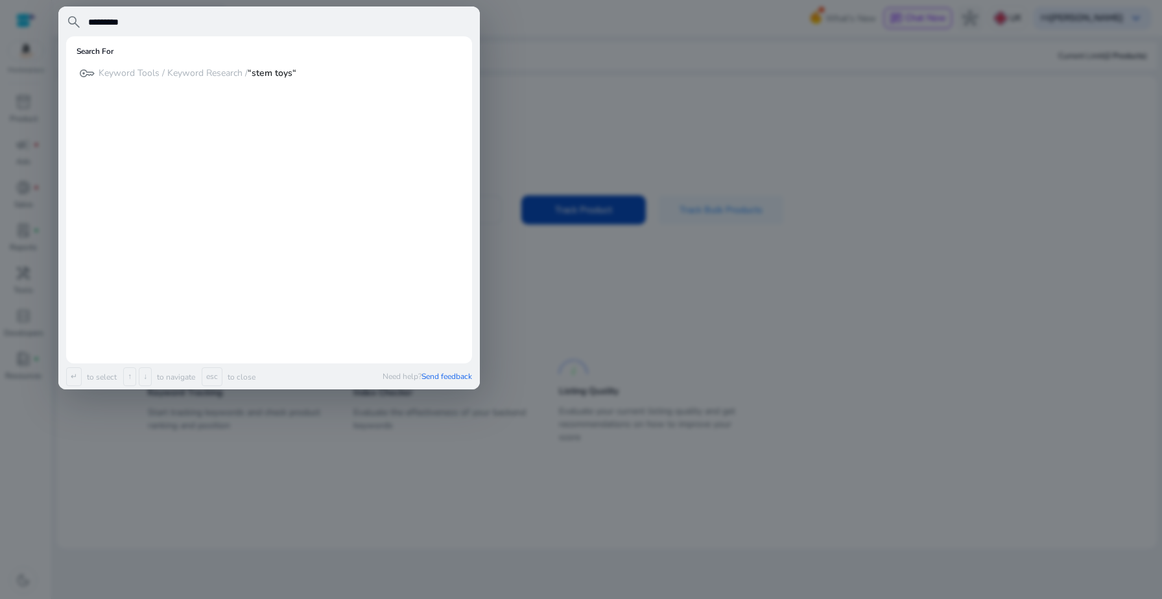
type input "*********"
click at [569, 129] on div at bounding box center [581, 299] width 1162 height 599
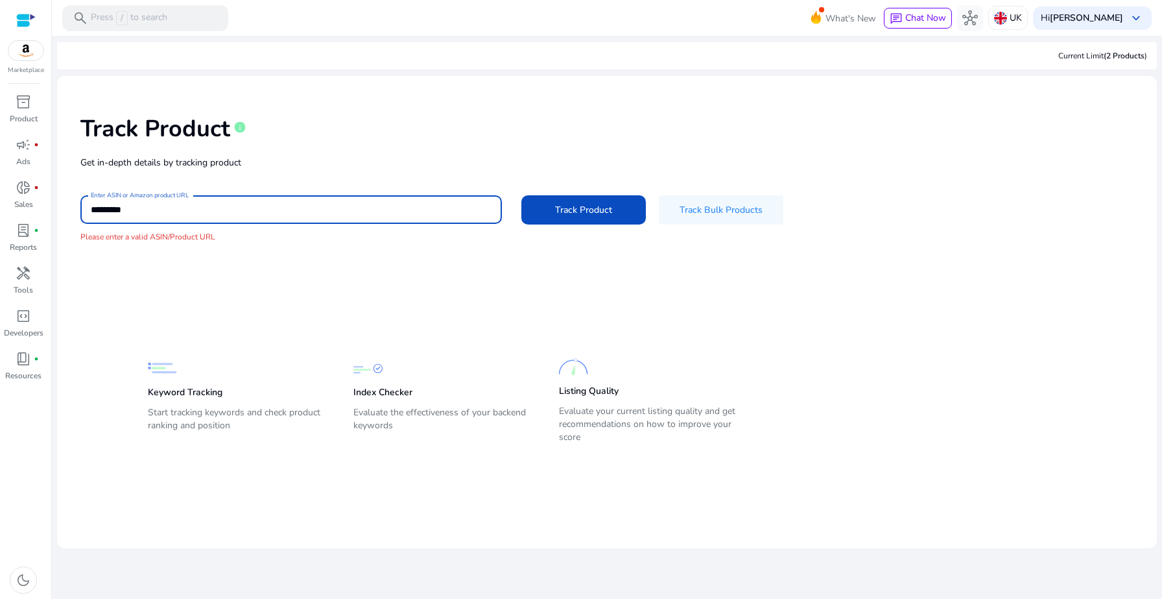
drag, startPoint x: 138, startPoint y: 206, endPoint x: 52, endPoint y: 201, distance: 86.4
click at [53, 204] on mat-sidenav-content "search Press / to search What's New chat Chat Now hub [GEOGRAPHIC_DATA] Hi [PER…" at bounding box center [607, 299] width 1110 height 599
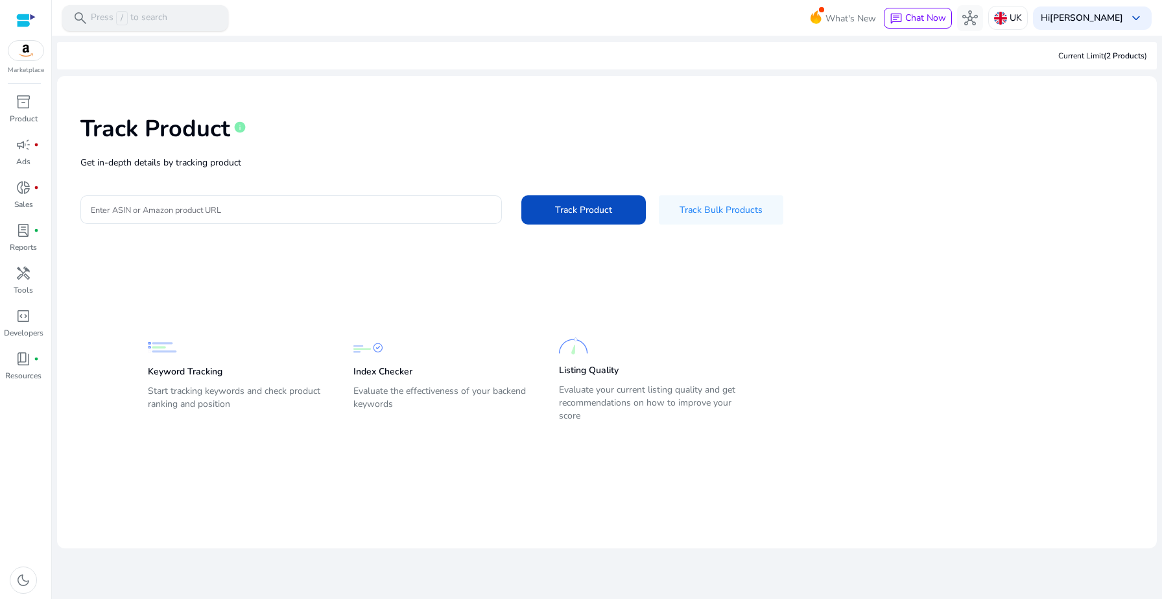
click at [131, 14] on p "Press / to search" at bounding box center [129, 18] width 77 height 14
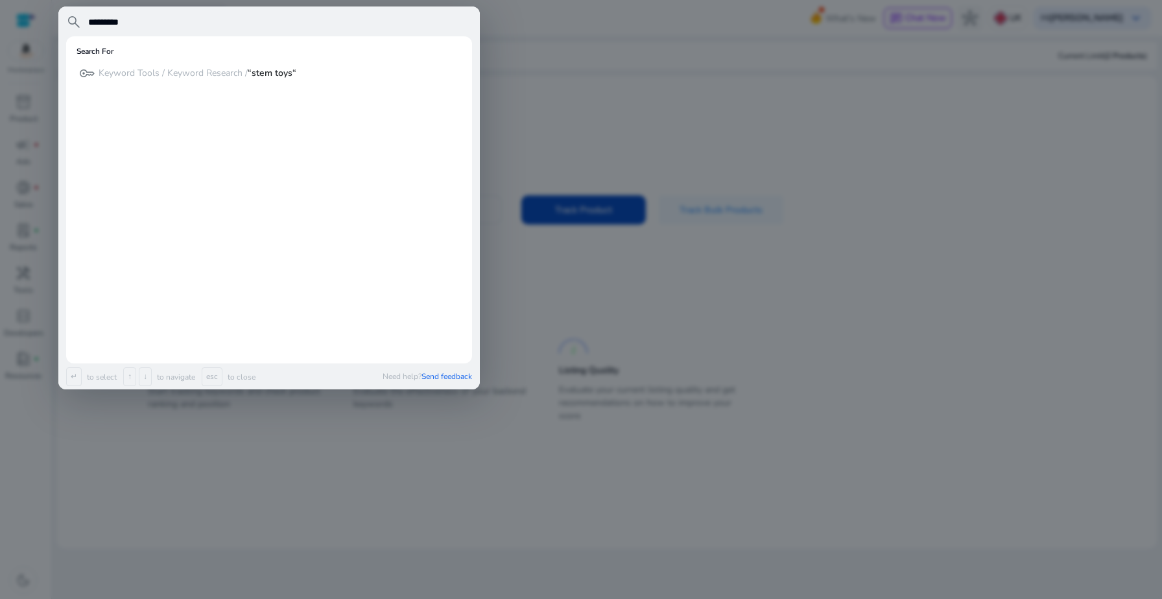
type input "*********"
click at [333, 228] on mat-card "Search For key Keyword Tools / Keyword Research / “stem toys“" at bounding box center [269, 199] width 406 height 327
click at [621, 247] on div at bounding box center [581, 299] width 1162 height 599
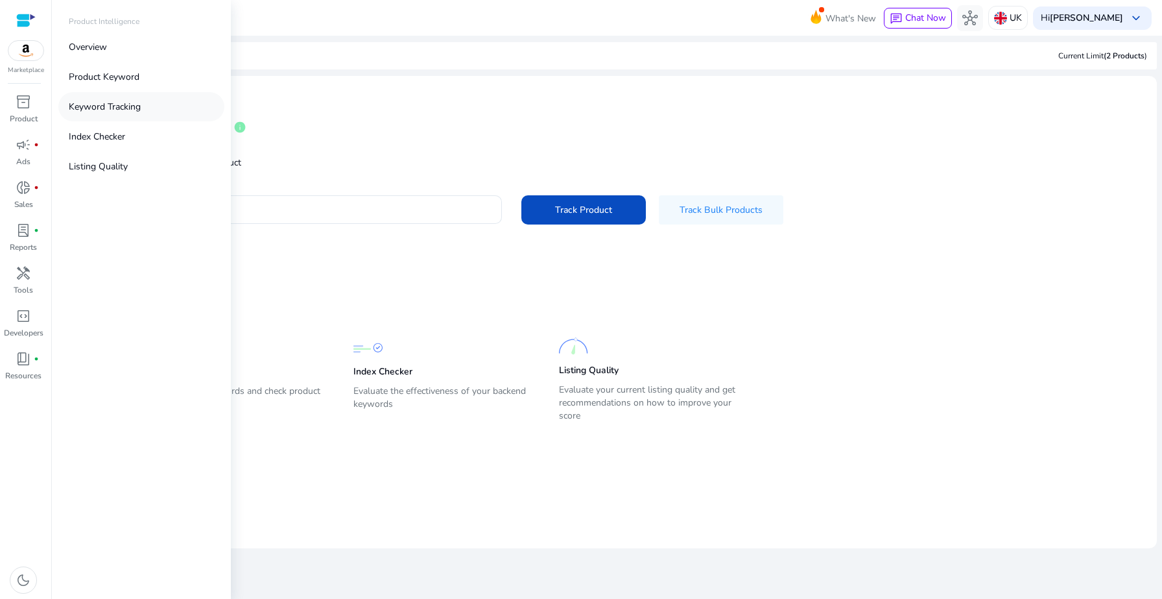
click at [96, 106] on p "Keyword Tracking" at bounding box center [105, 107] width 72 height 14
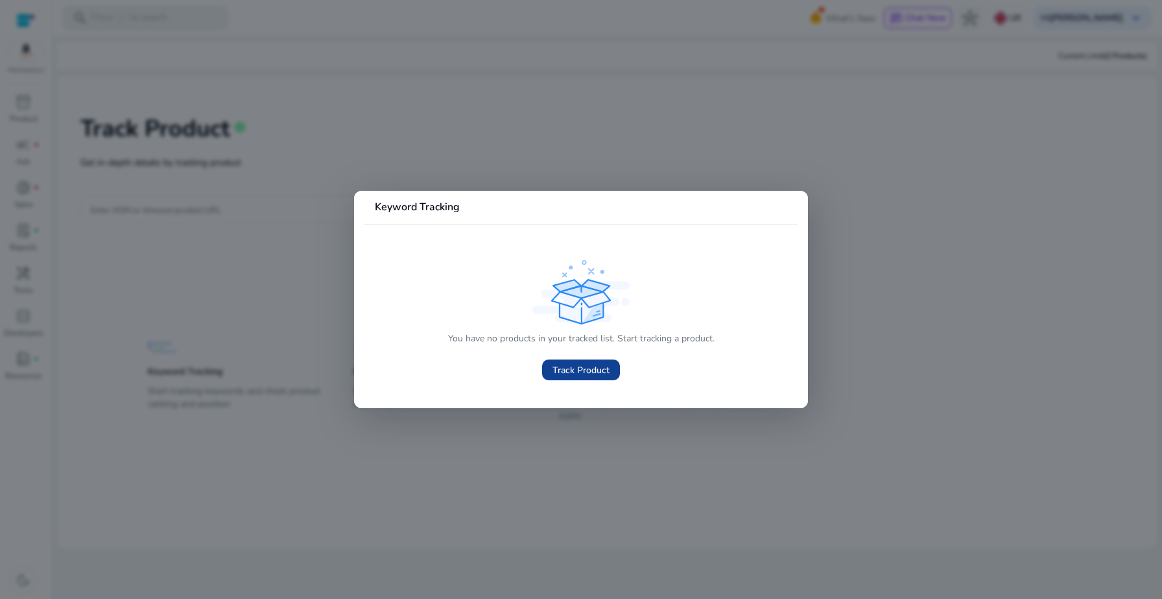
click at [589, 375] on span "Track Product" at bounding box center [581, 370] width 57 height 14
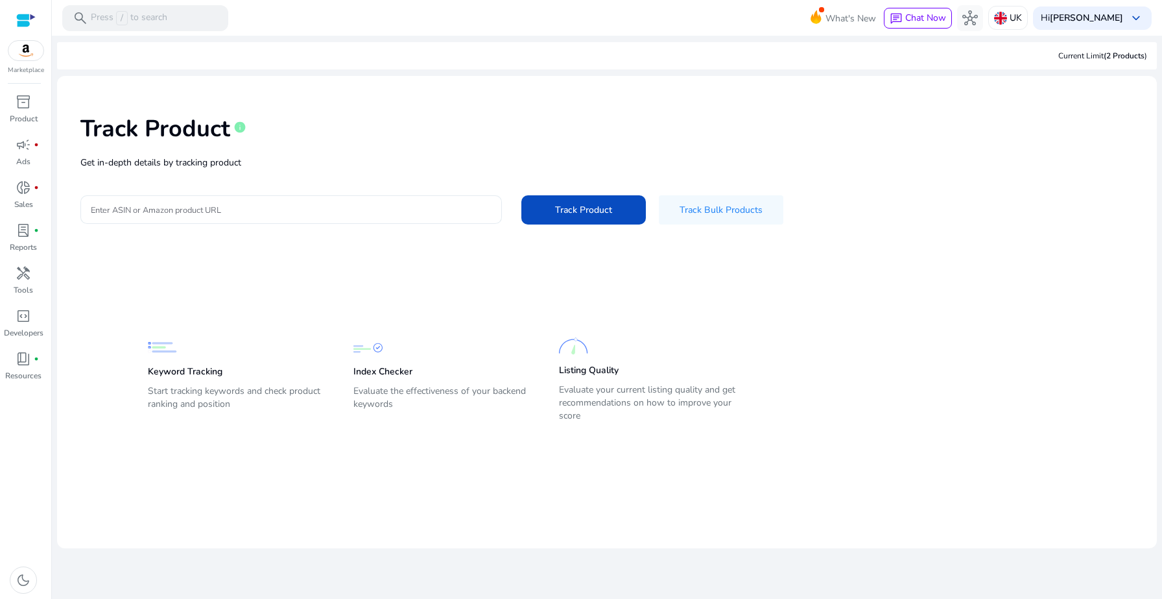
click at [352, 198] on div at bounding box center [291, 209] width 401 height 29
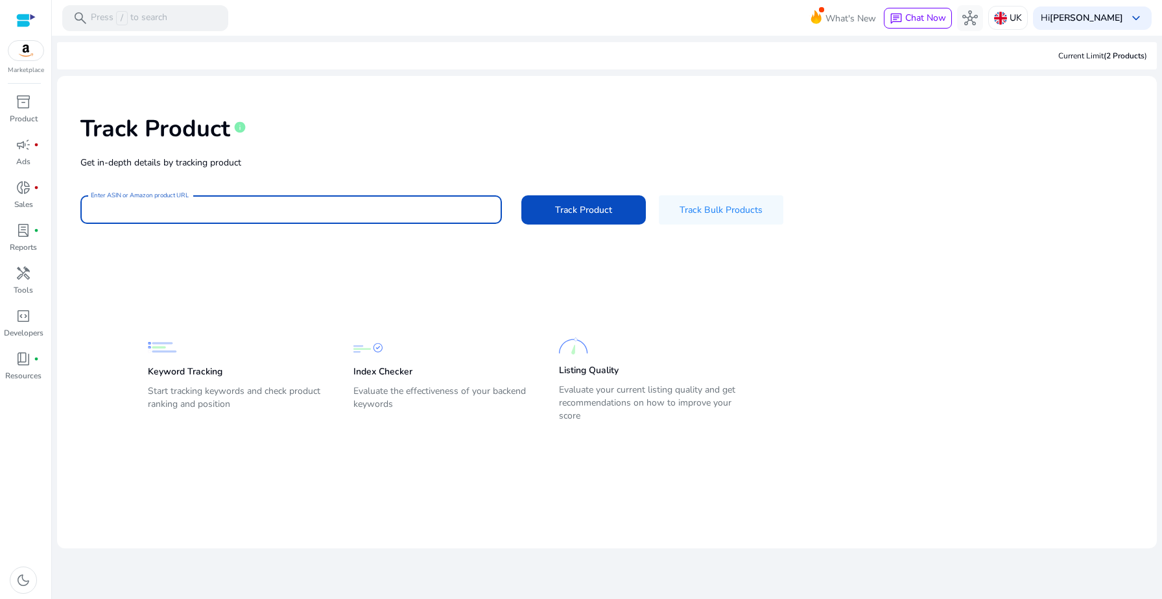
paste input "**********"
type input "**********"
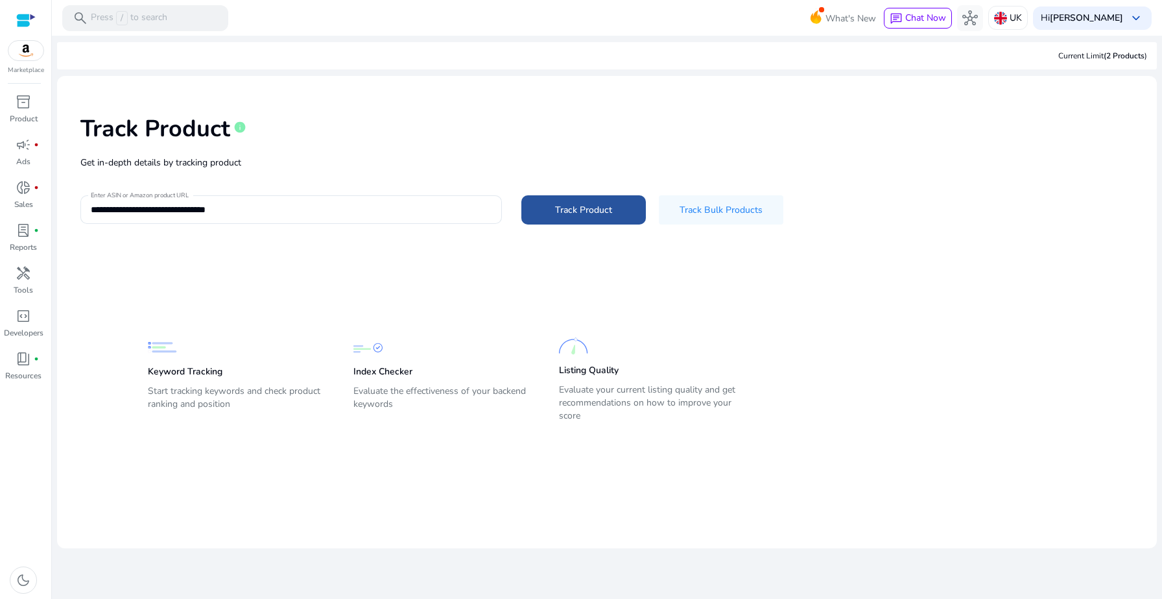
click at [610, 213] on span "Track Product" at bounding box center [583, 210] width 57 height 14
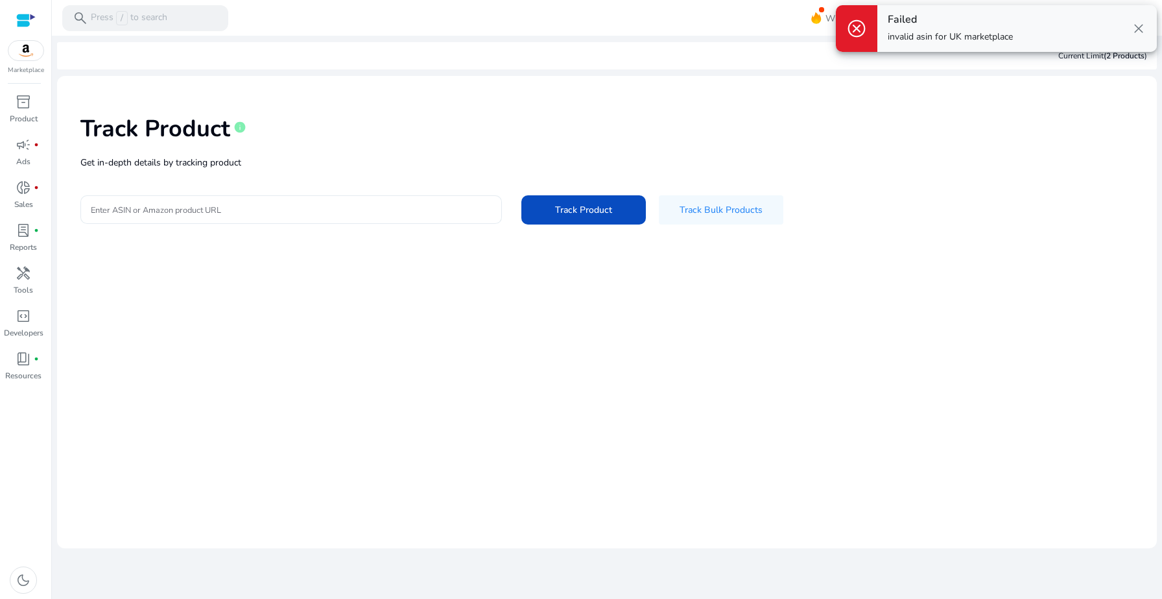
click at [231, 201] on div at bounding box center [291, 209] width 401 height 29
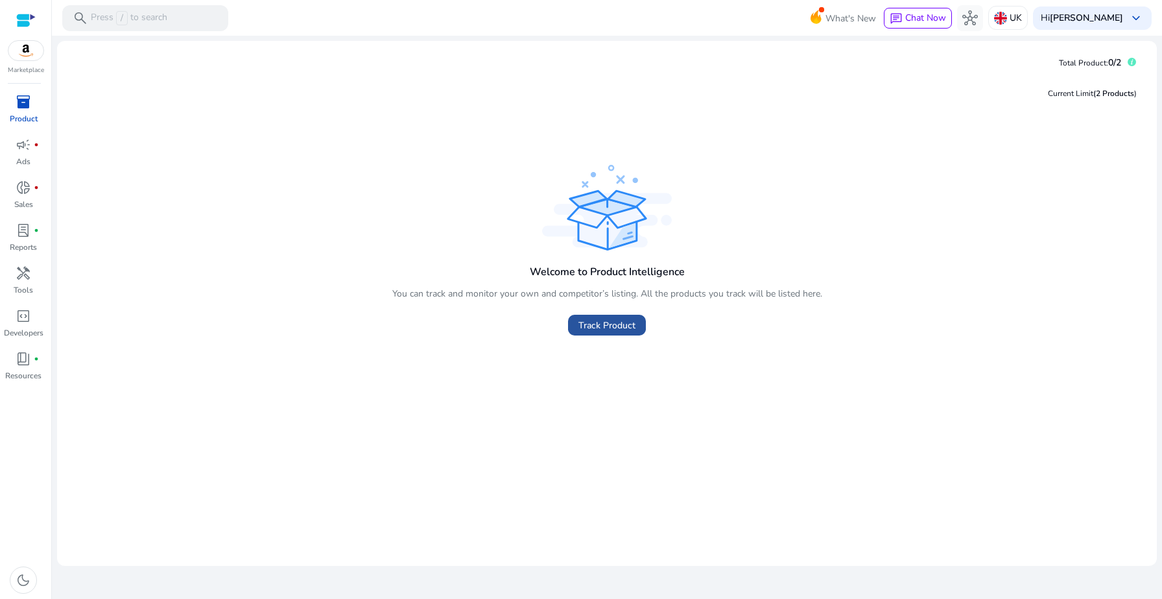
click at [600, 328] on span "Track Product" at bounding box center [606, 325] width 57 height 14
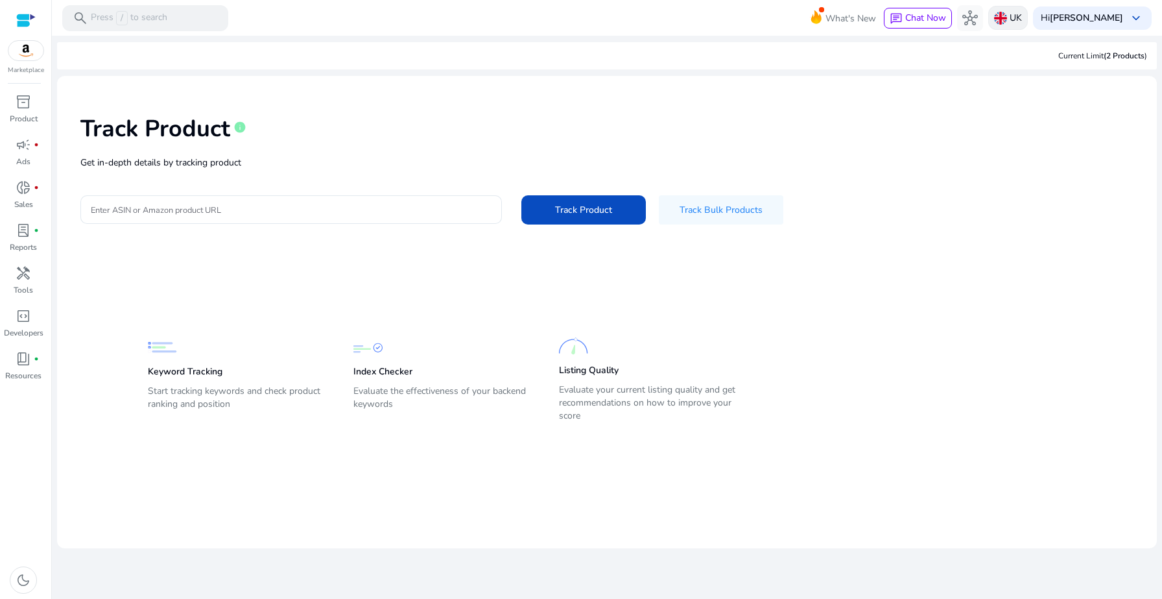
click at [1007, 22] on img at bounding box center [1000, 18] width 13 height 13
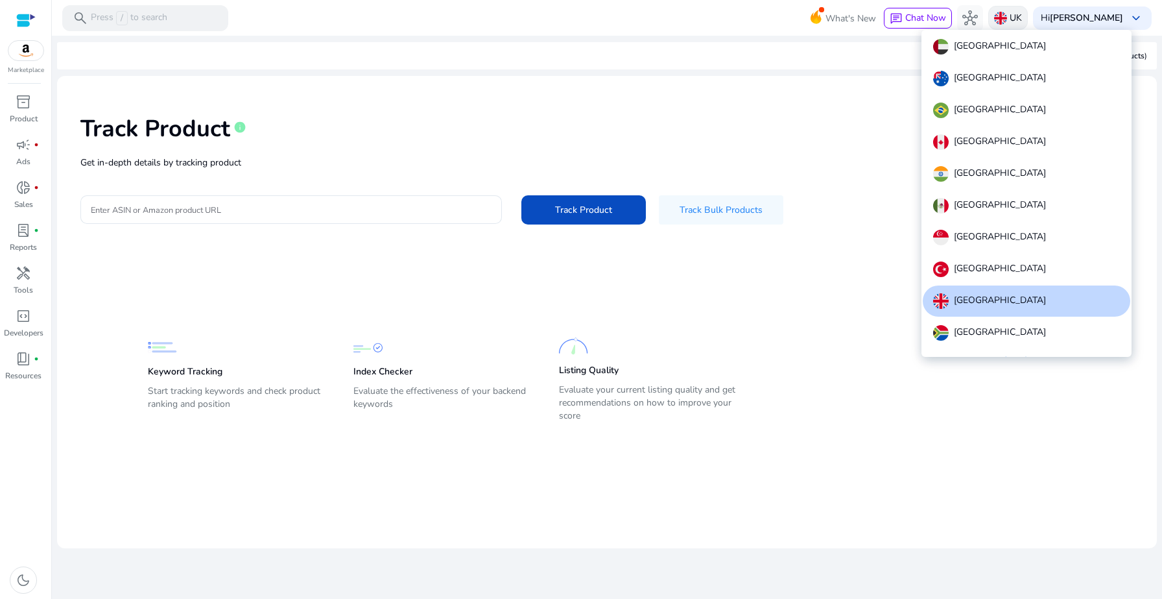
scroll to position [15, 0]
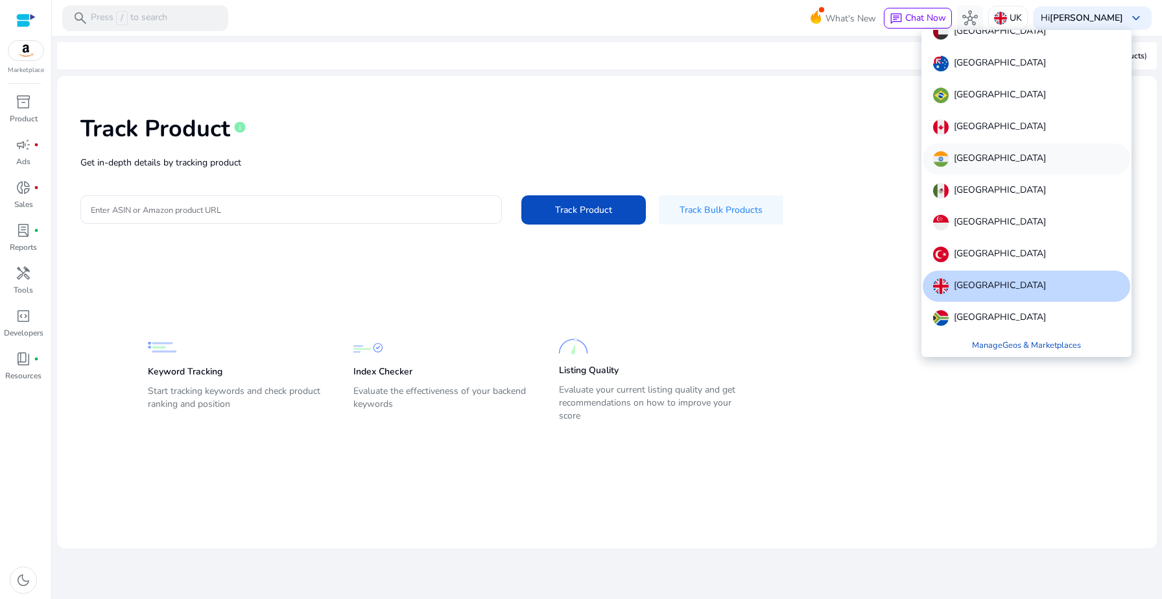
click at [951, 156] on div "[GEOGRAPHIC_DATA]" at bounding box center [989, 159] width 113 height 16
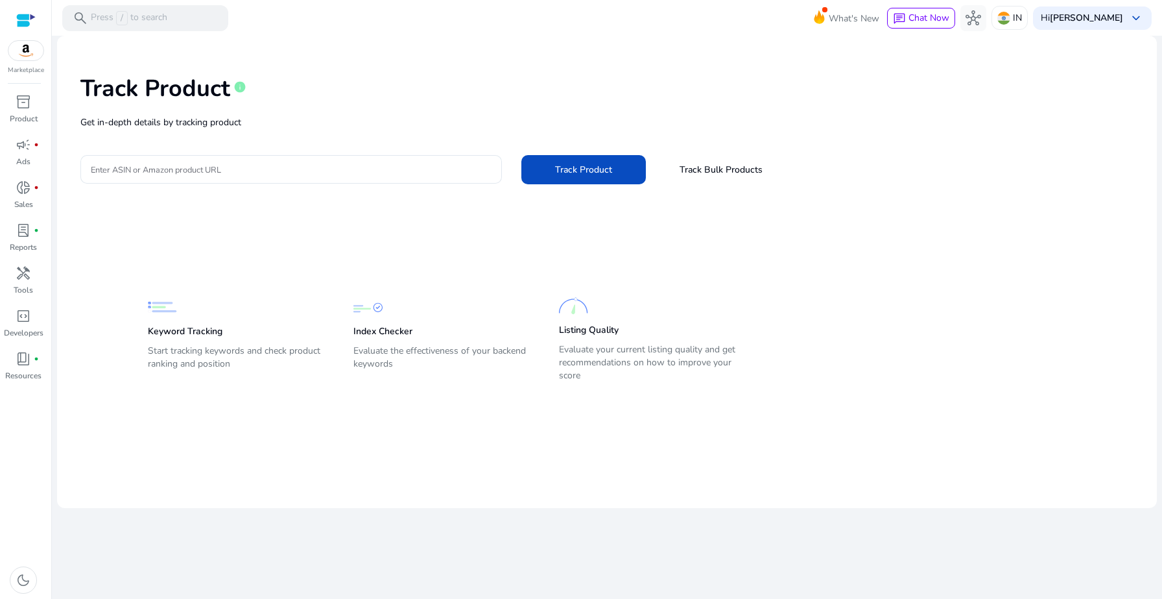
click at [291, 129] on p "Get in-depth details by tracking product" at bounding box center [606, 122] width 1053 height 14
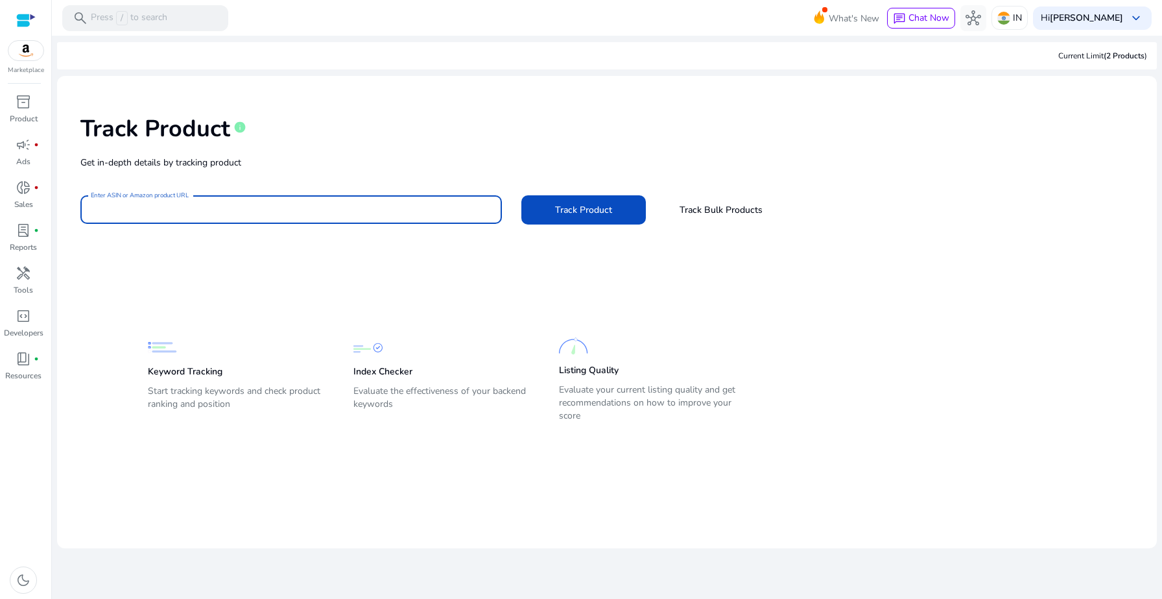
click at [295, 206] on input "Enter ASIN or Amazon product URL" at bounding box center [291, 209] width 401 height 14
type input "**********"
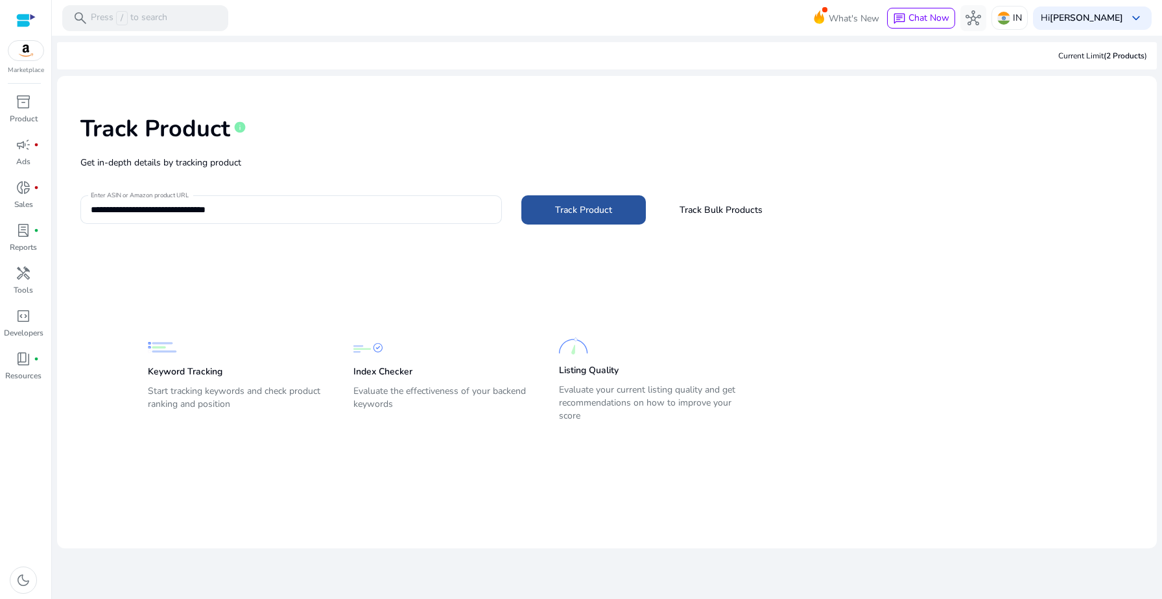
click at [564, 204] on span "Track Product" at bounding box center [583, 210] width 57 height 14
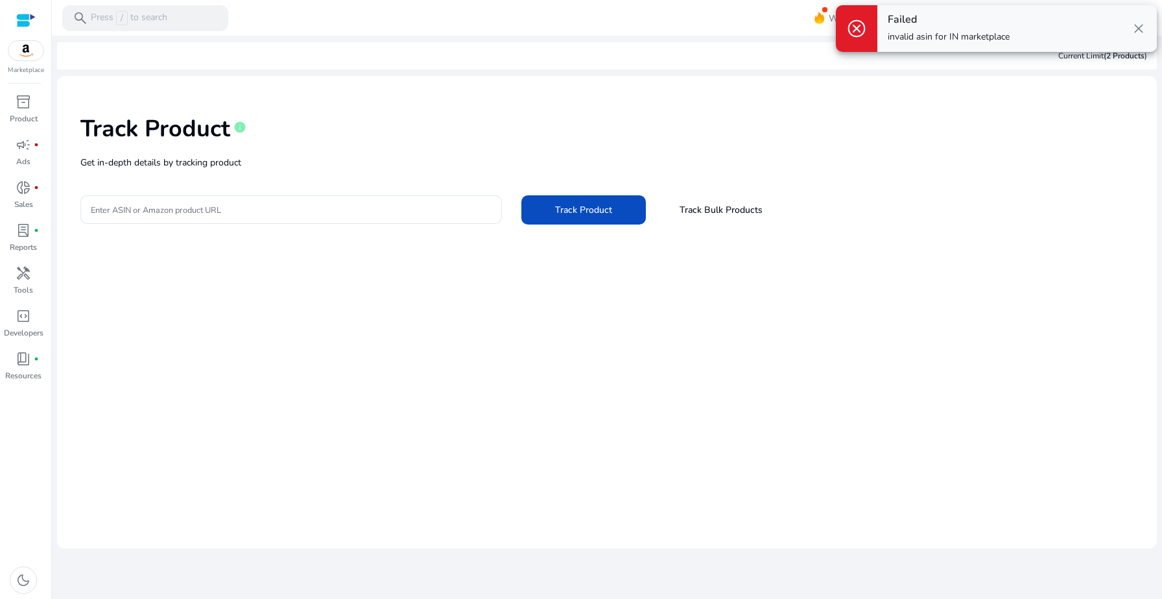
click at [1136, 29] on span "close" at bounding box center [1139, 29] width 16 height 16
